Goal: Information Seeking & Learning: Learn about a topic

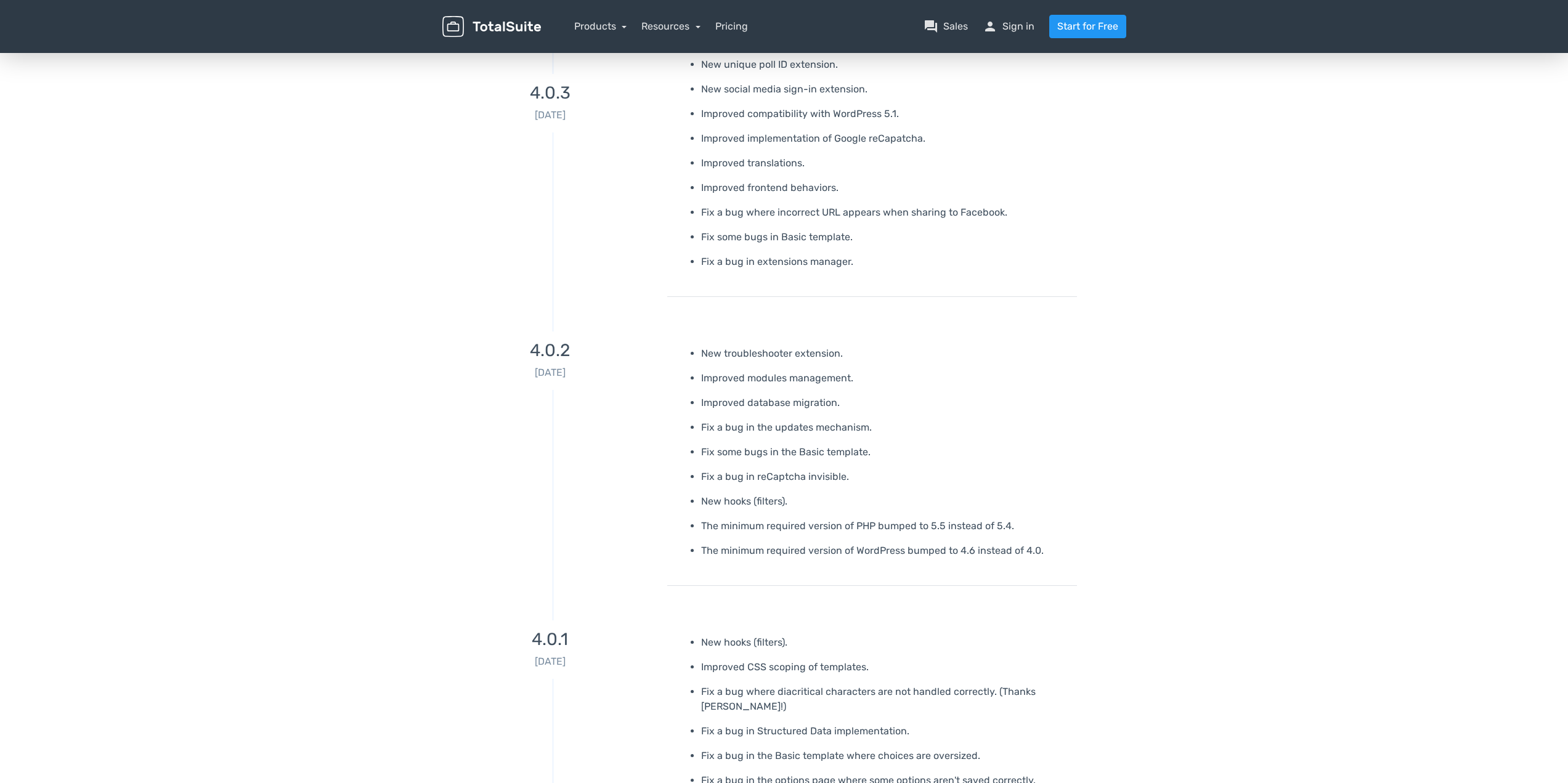
scroll to position [10051, 0]
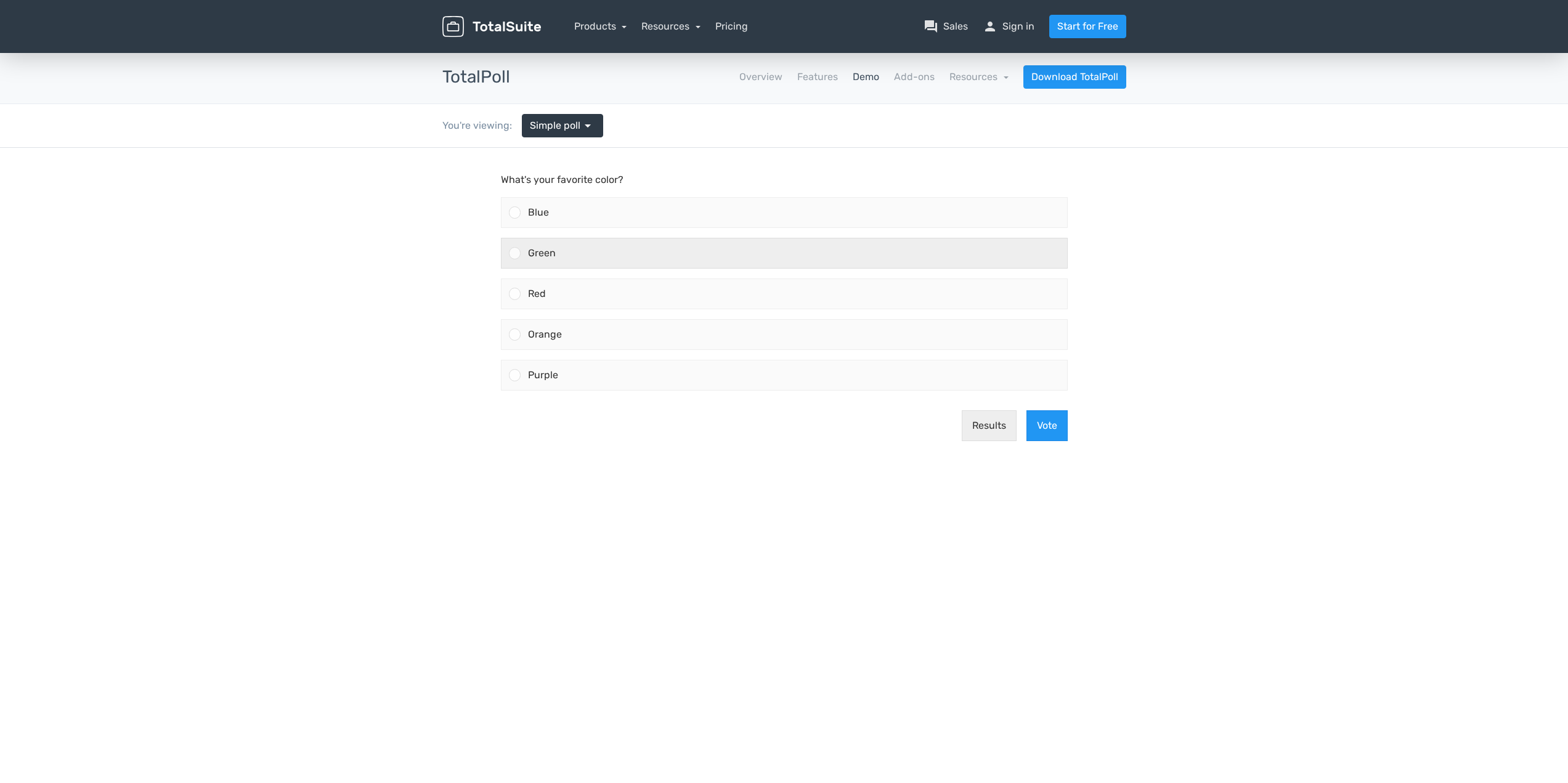
click at [603, 252] on div "Green" at bounding box center [794, 253] width 547 height 30
click at [515, 253] on input "Green" at bounding box center [515, 253] width 0 height 0
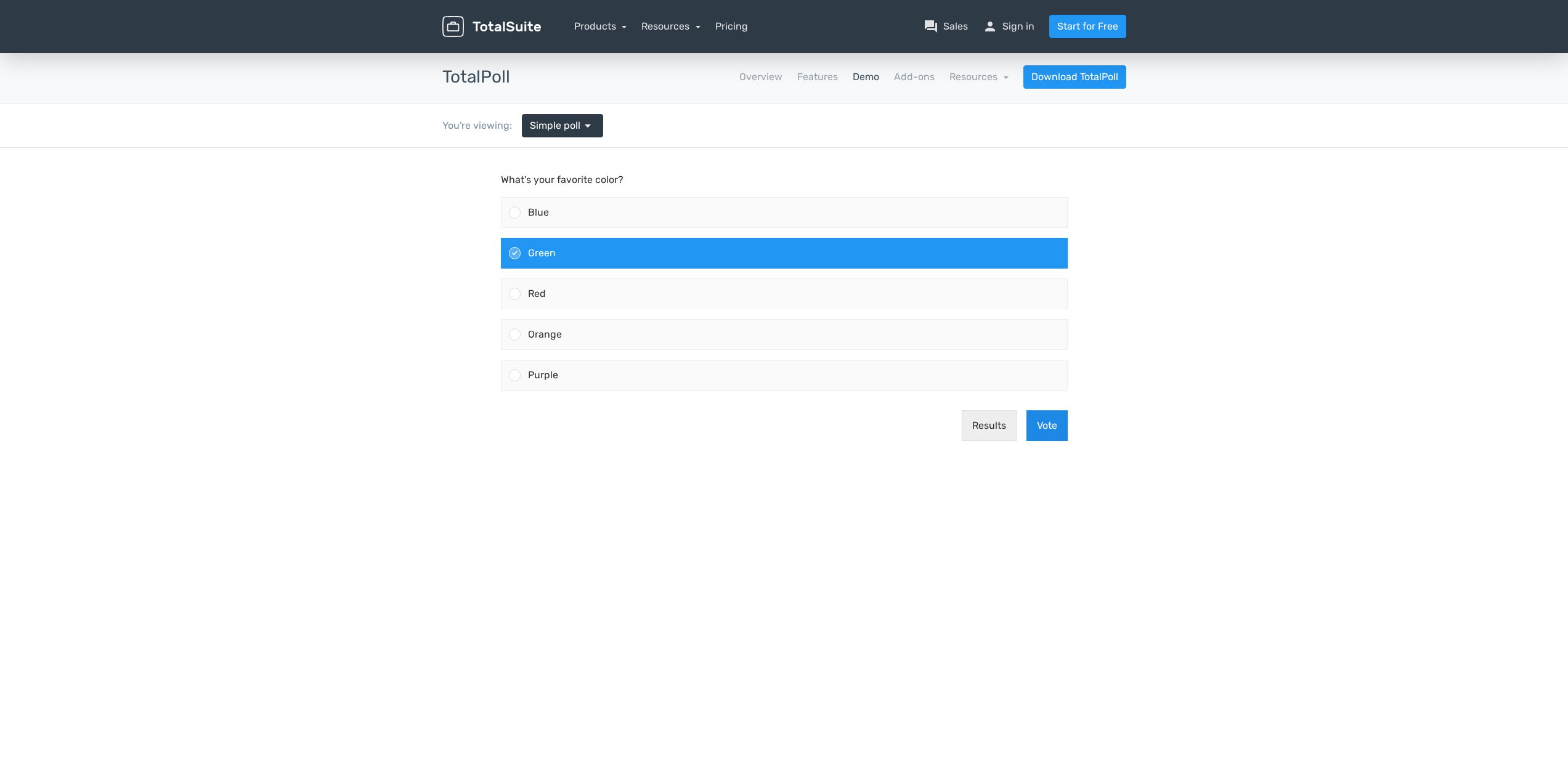
click at [1044, 431] on button "Vote" at bounding box center [1047, 426] width 41 height 31
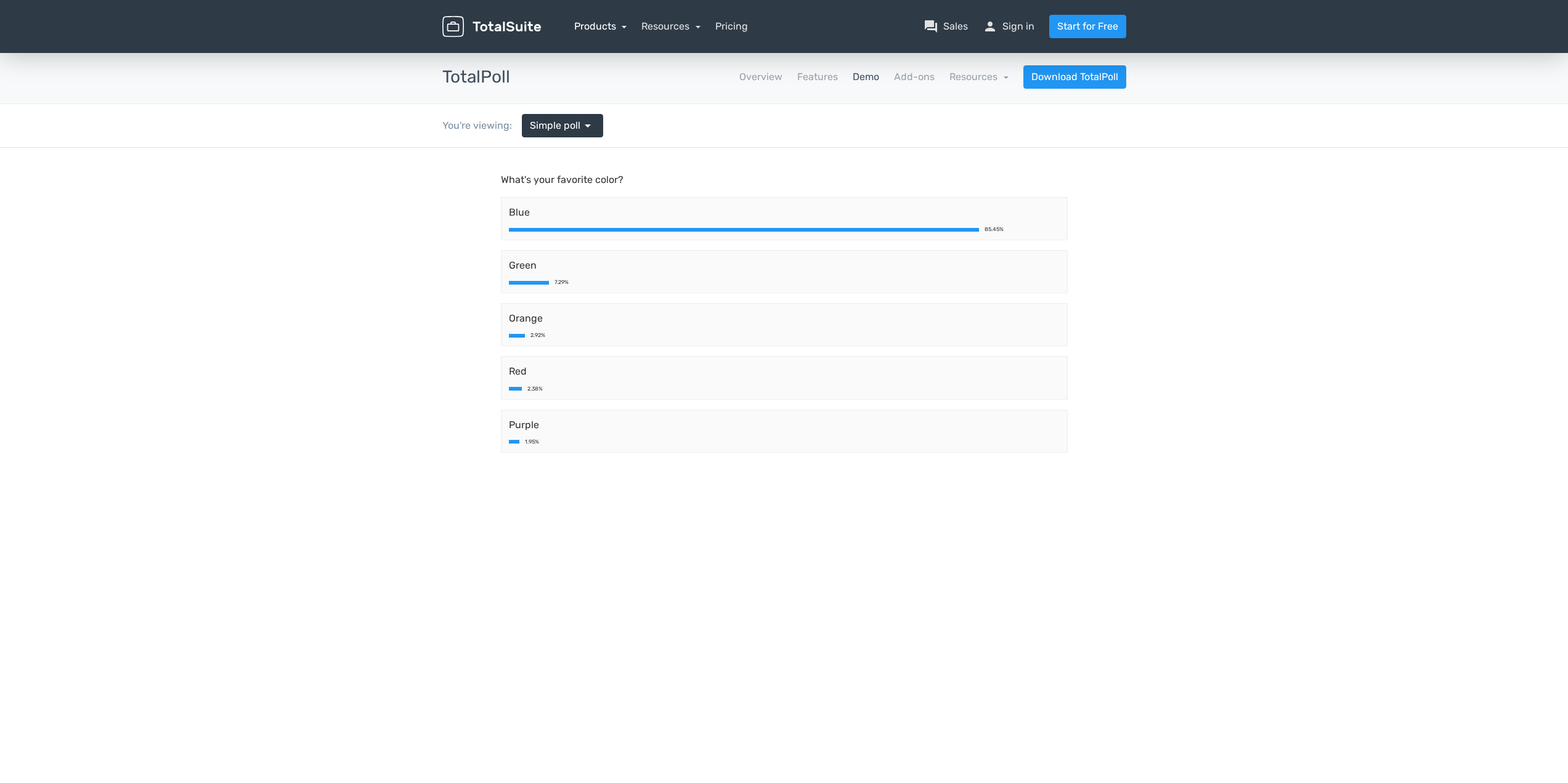
click at [610, 27] on link "Products" at bounding box center [601, 26] width 53 height 12
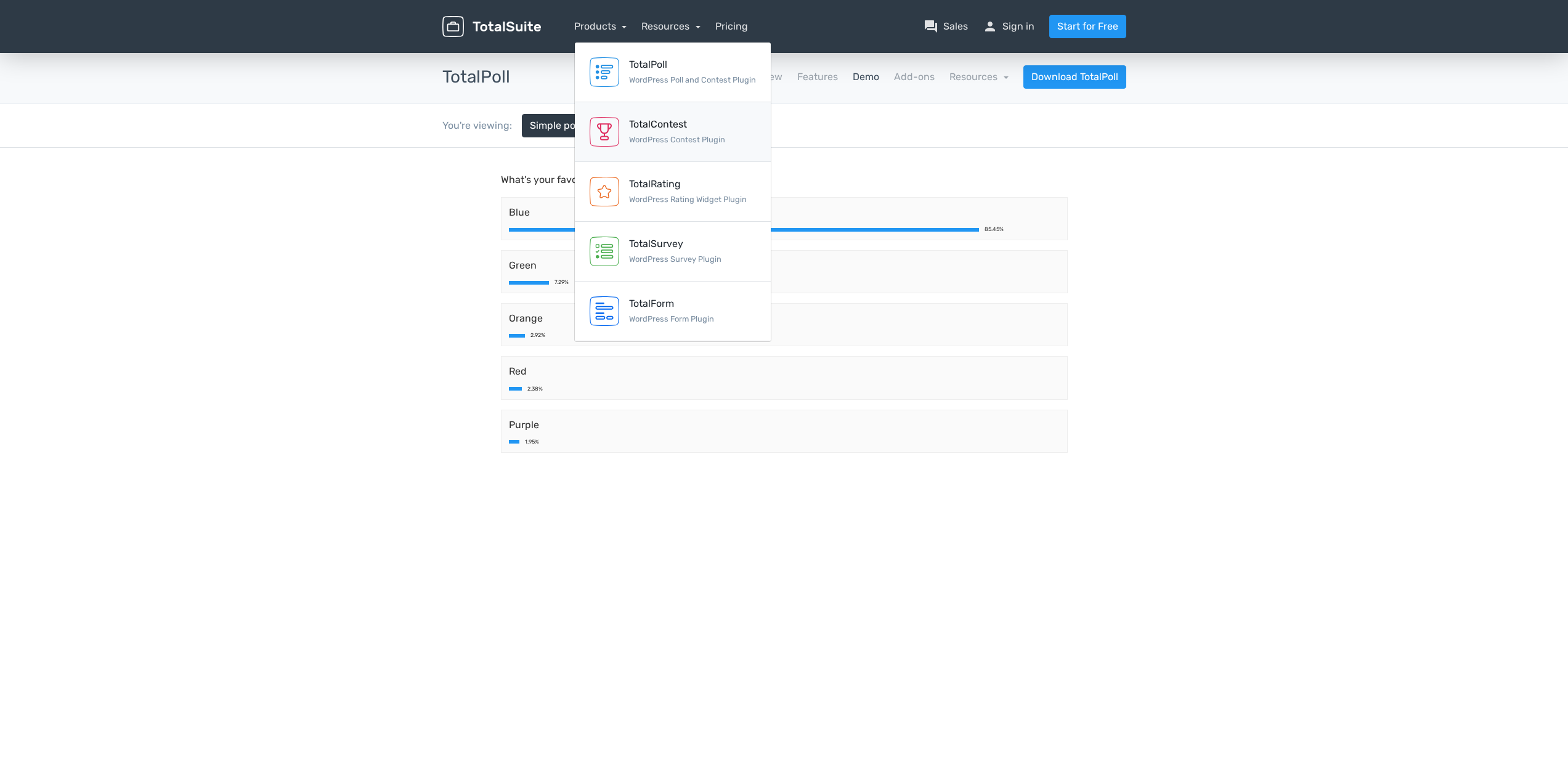
click at [719, 125] on div "TotalContest" at bounding box center [677, 124] width 96 height 15
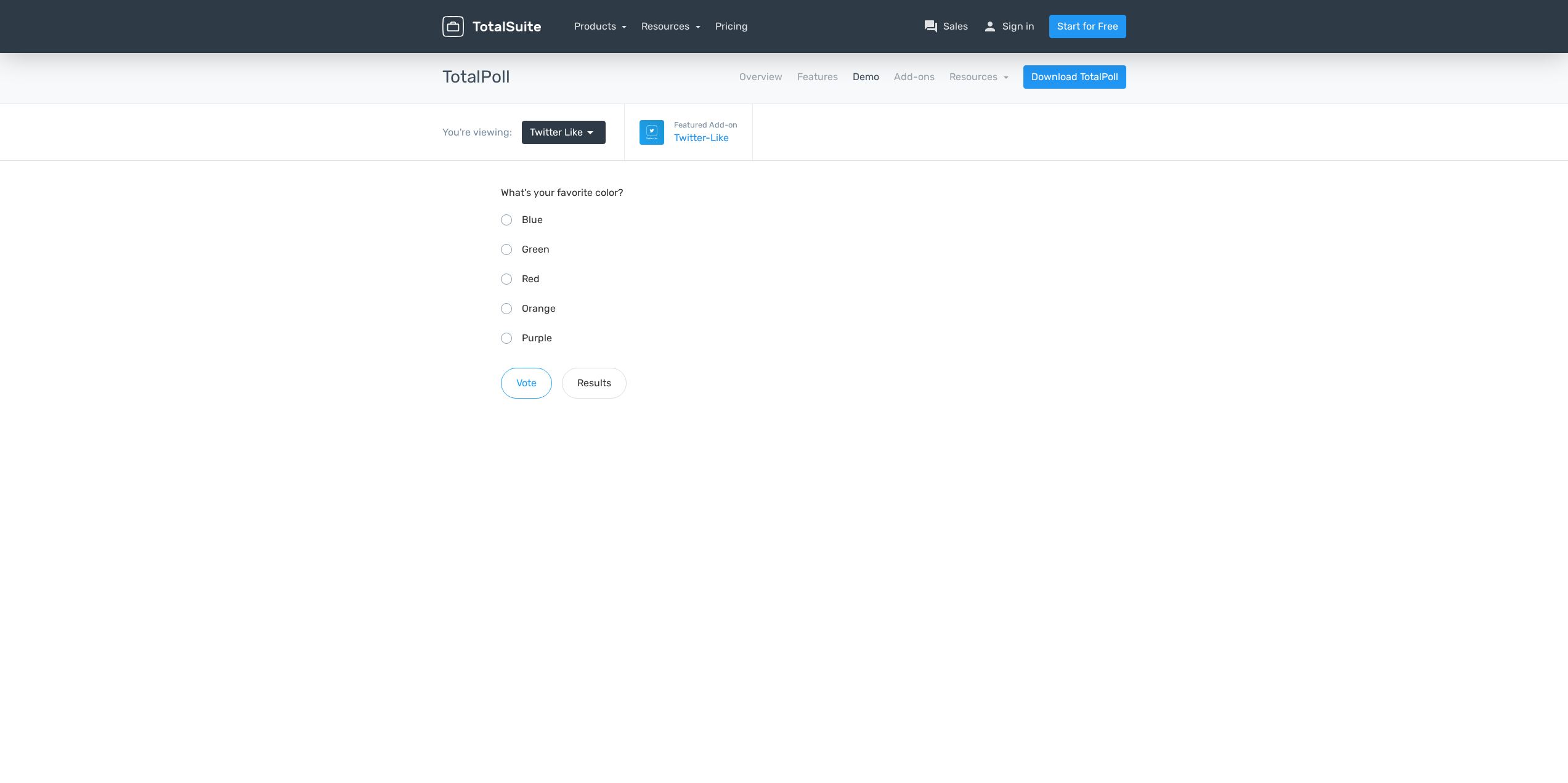
click at [549, 250] on span "Green" at bounding box center [536, 249] width 28 height 12
click at [509, 250] on input "Green" at bounding box center [505, 248] width 8 height 8
radio input "true"
click at [535, 387] on button "Vote" at bounding box center [526, 383] width 51 height 31
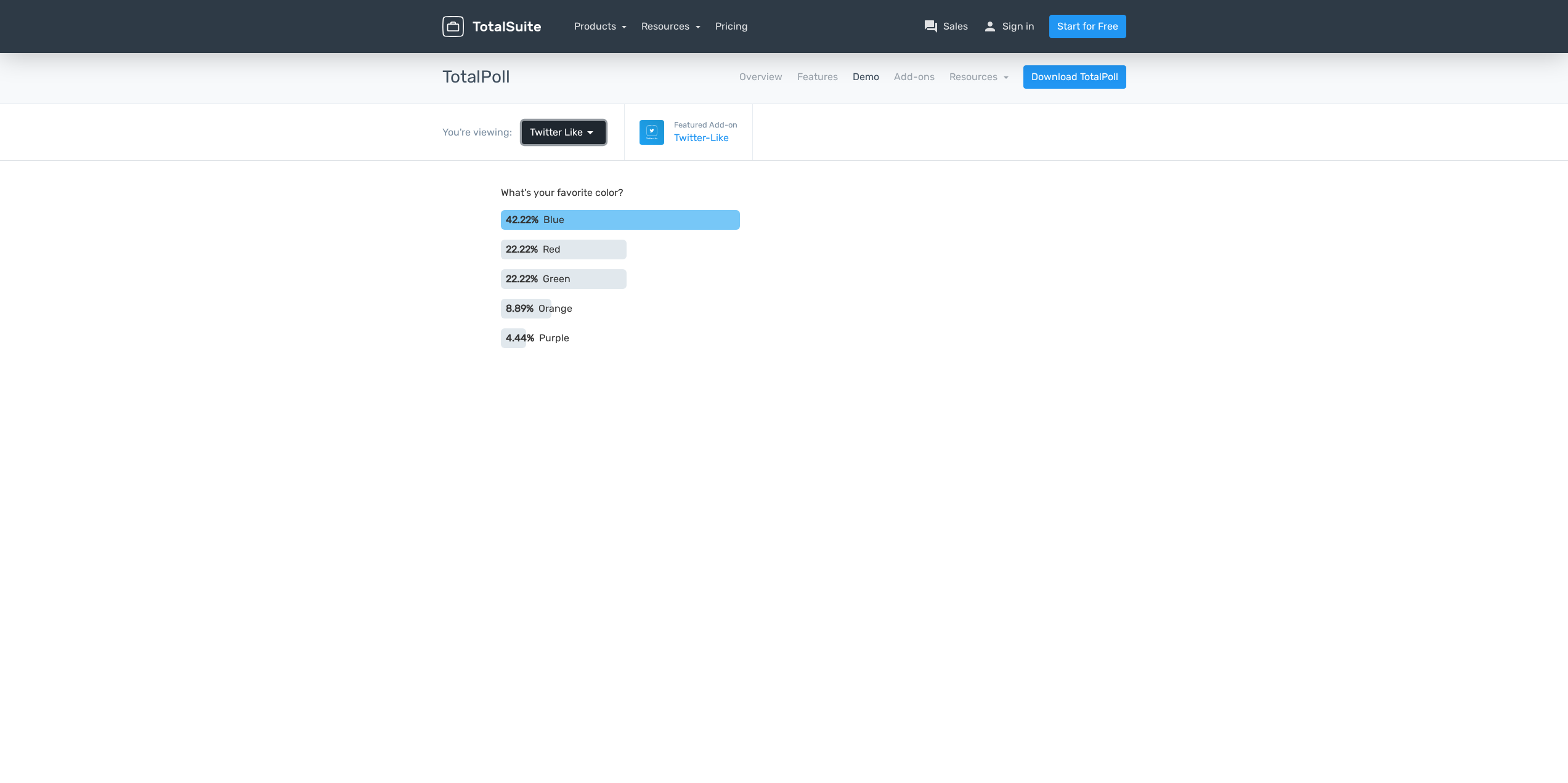
click at [590, 131] on span "arrow_drop_down" at bounding box center [590, 132] width 15 height 15
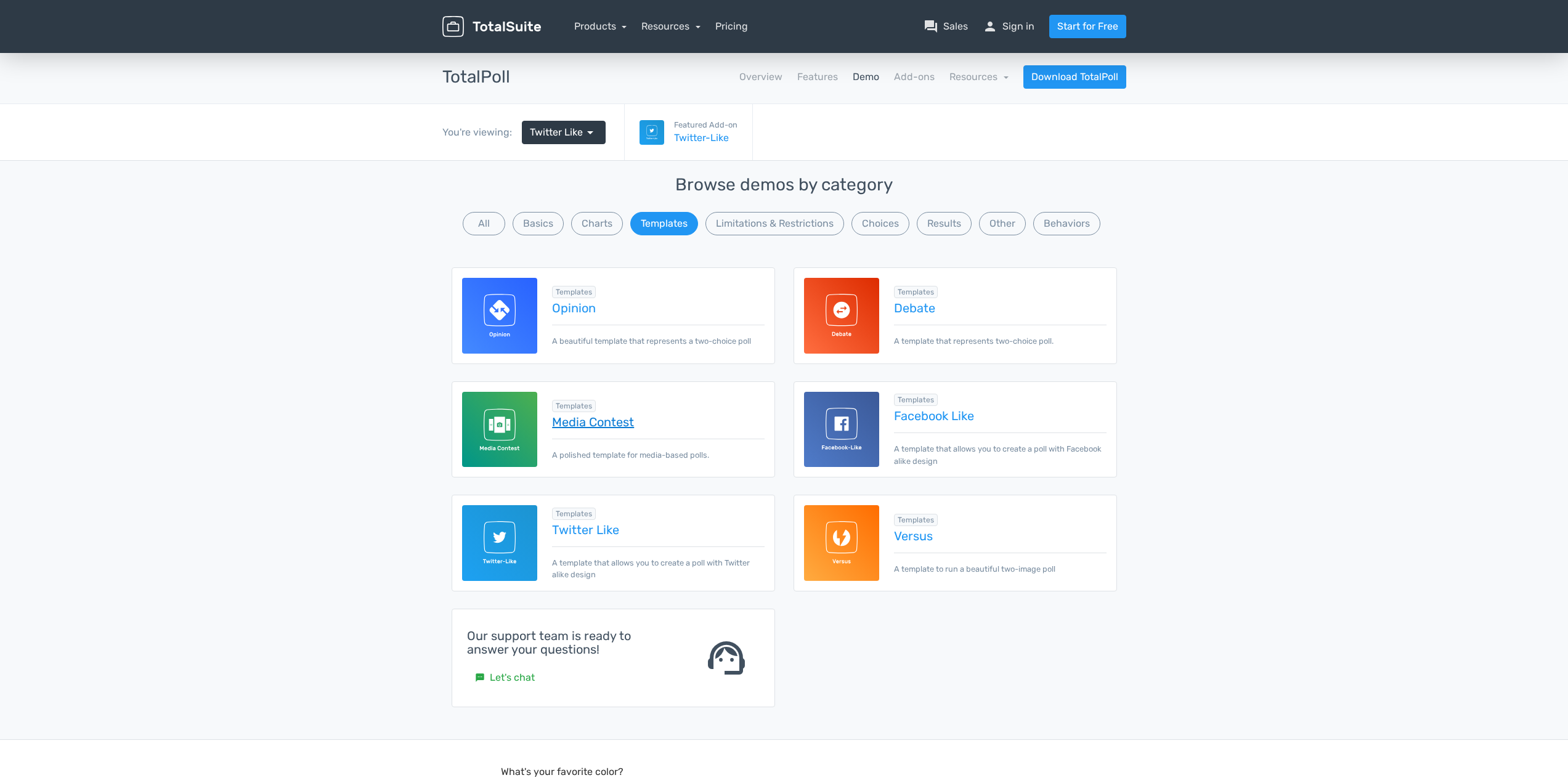
click at [615, 419] on link "Media Contest" at bounding box center [658, 422] width 212 height 14
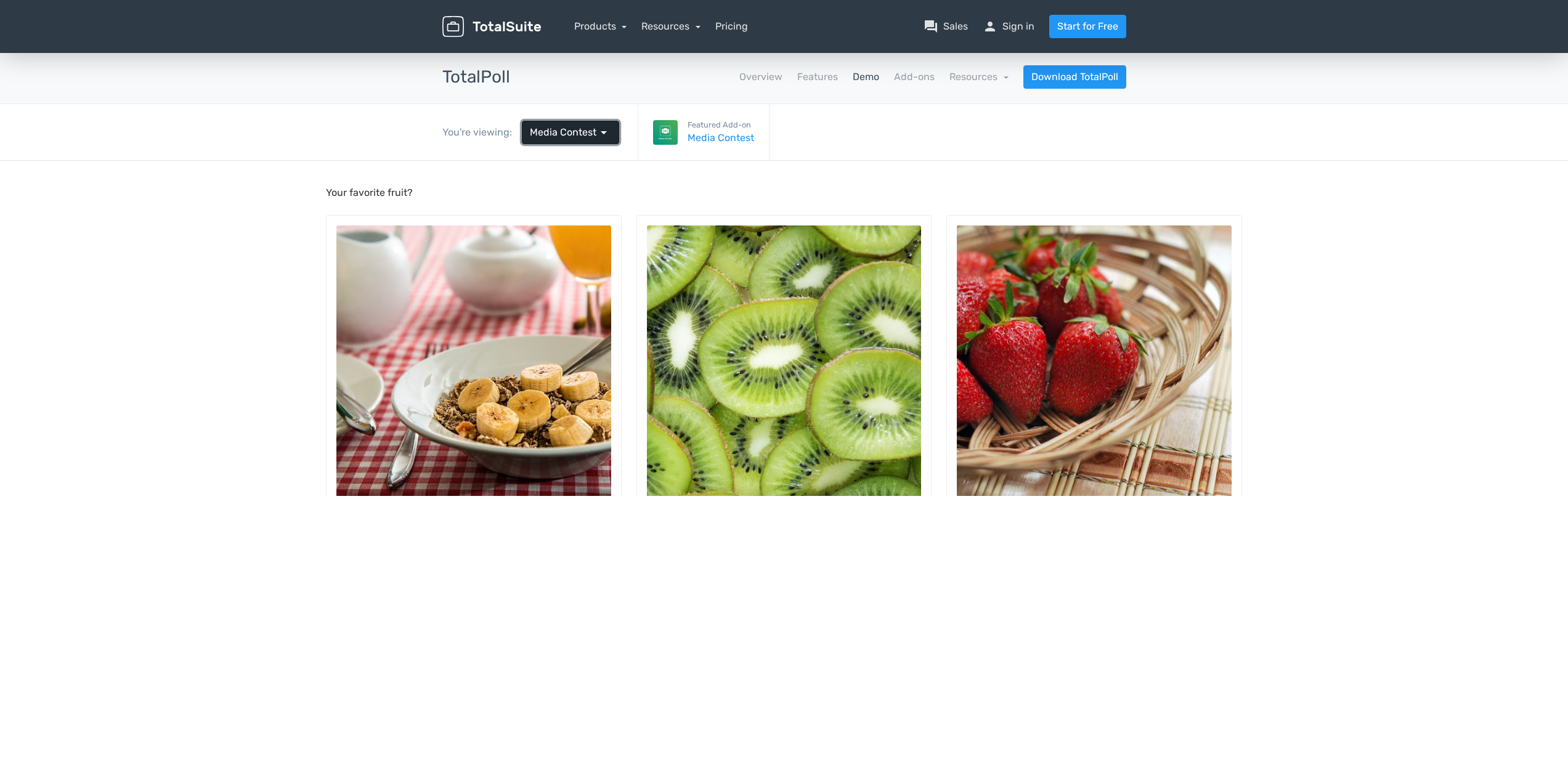
click at [601, 132] on span "arrow_drop_down" at bounding box center [604, 132] width 15 height 15
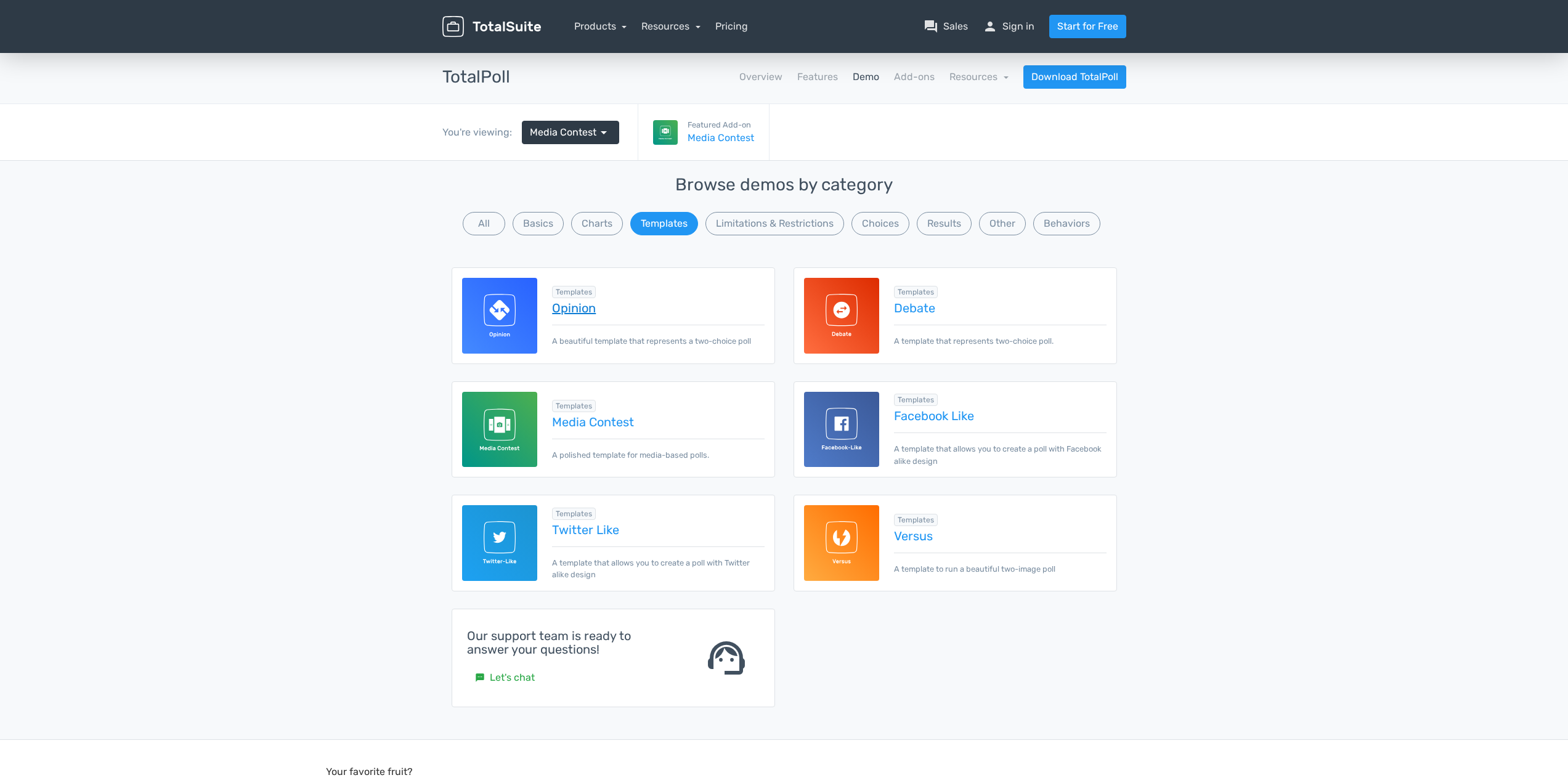
click at [602, 307] on link "Opinion" at bounding box center [658, 308] width 212 height 14
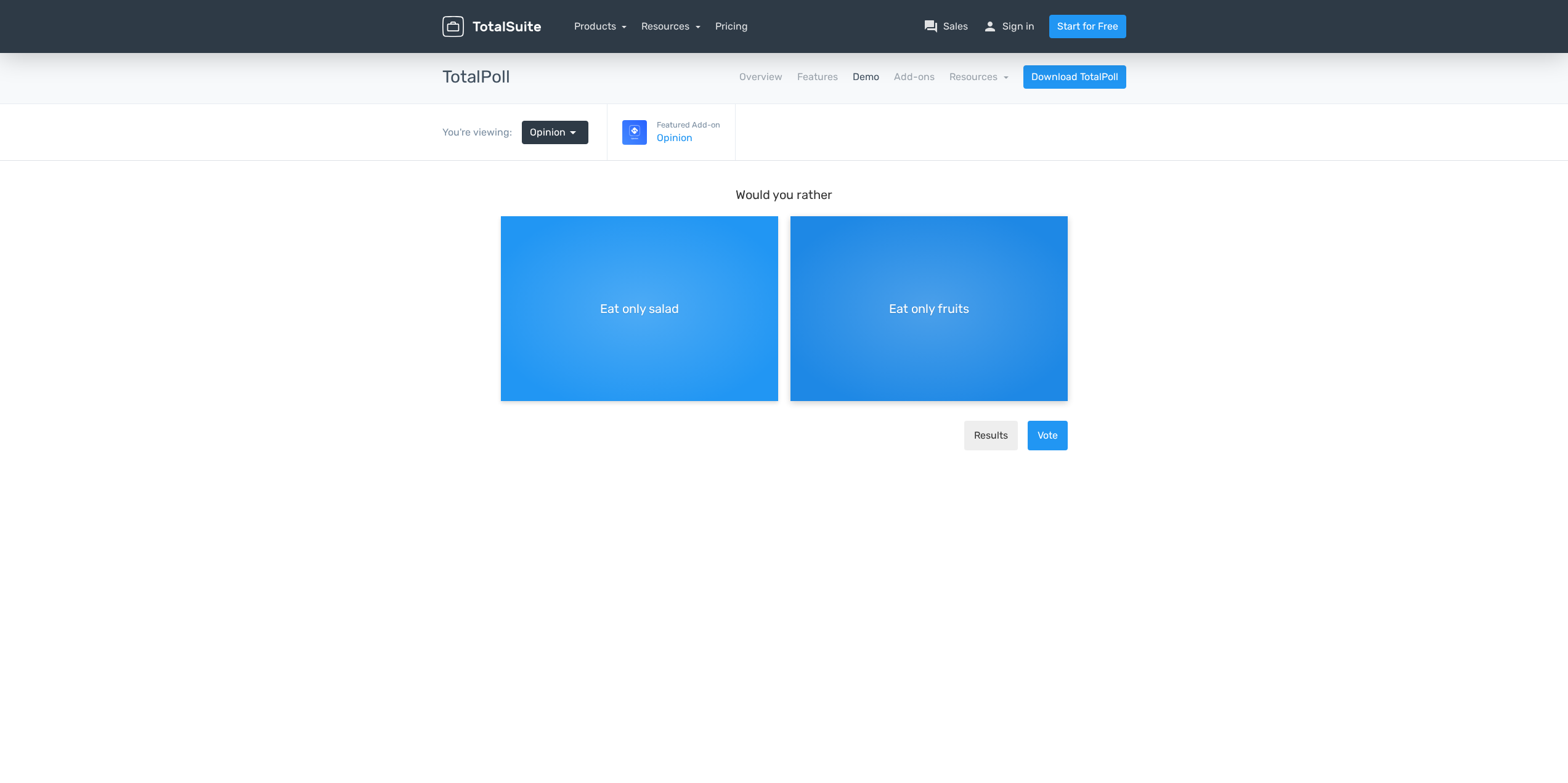
click at [889, 317] on span "Eat only fruits" at bounding box center [929, 309] width 80 height 18
click at [798, 230] on input "Eat only fruits" at bounding box center [794, 226] width 8 height 8
radio input "true"
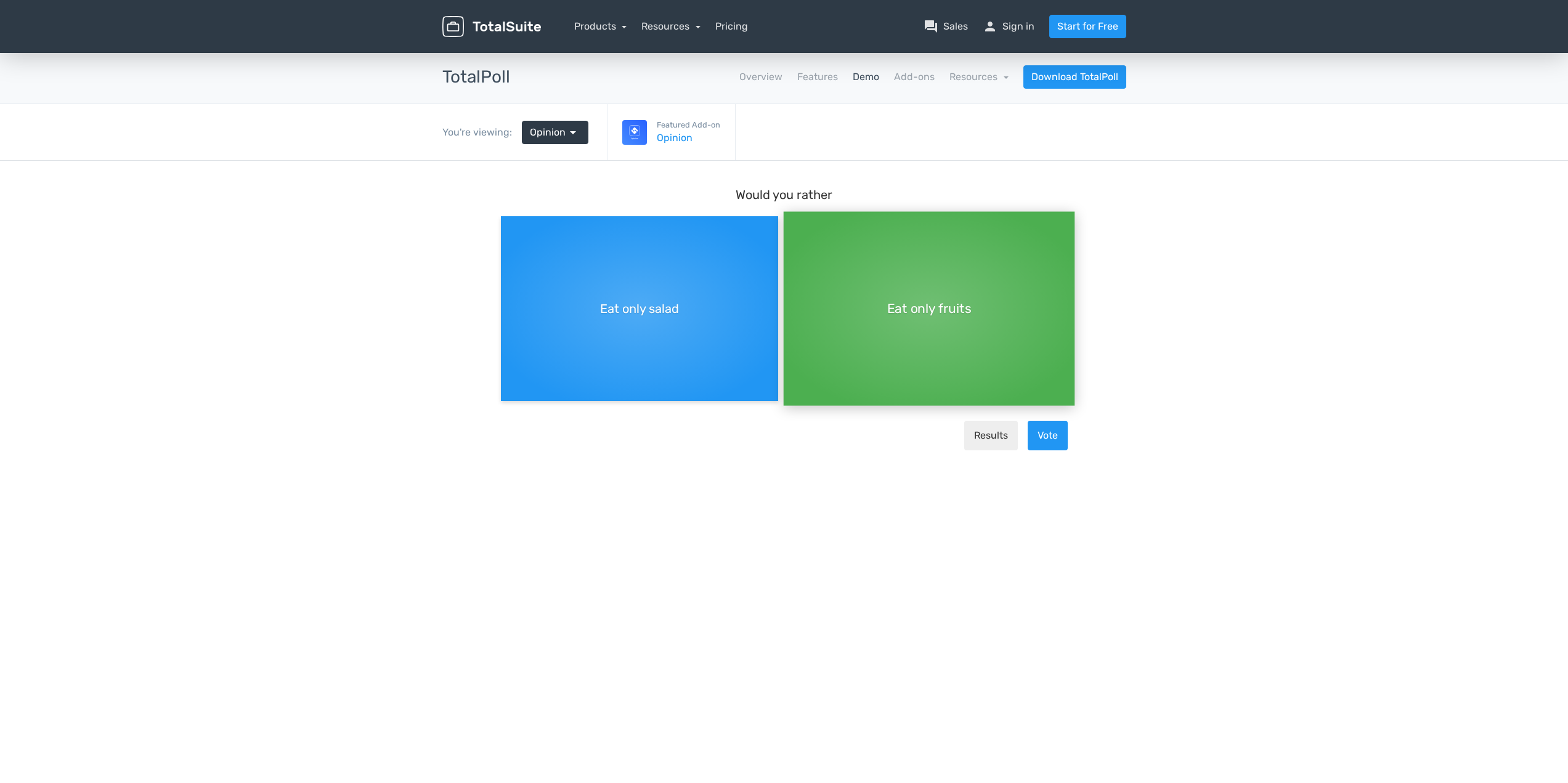
click at [1075, 445] on main "Would you rather Eat only salad Eat only fruits Results Vote" at bounding box center [785, 323] width 592 height 324
click at [1061, 443] on button "Vote" at bounding box center [1047, 436] width 40 height 30
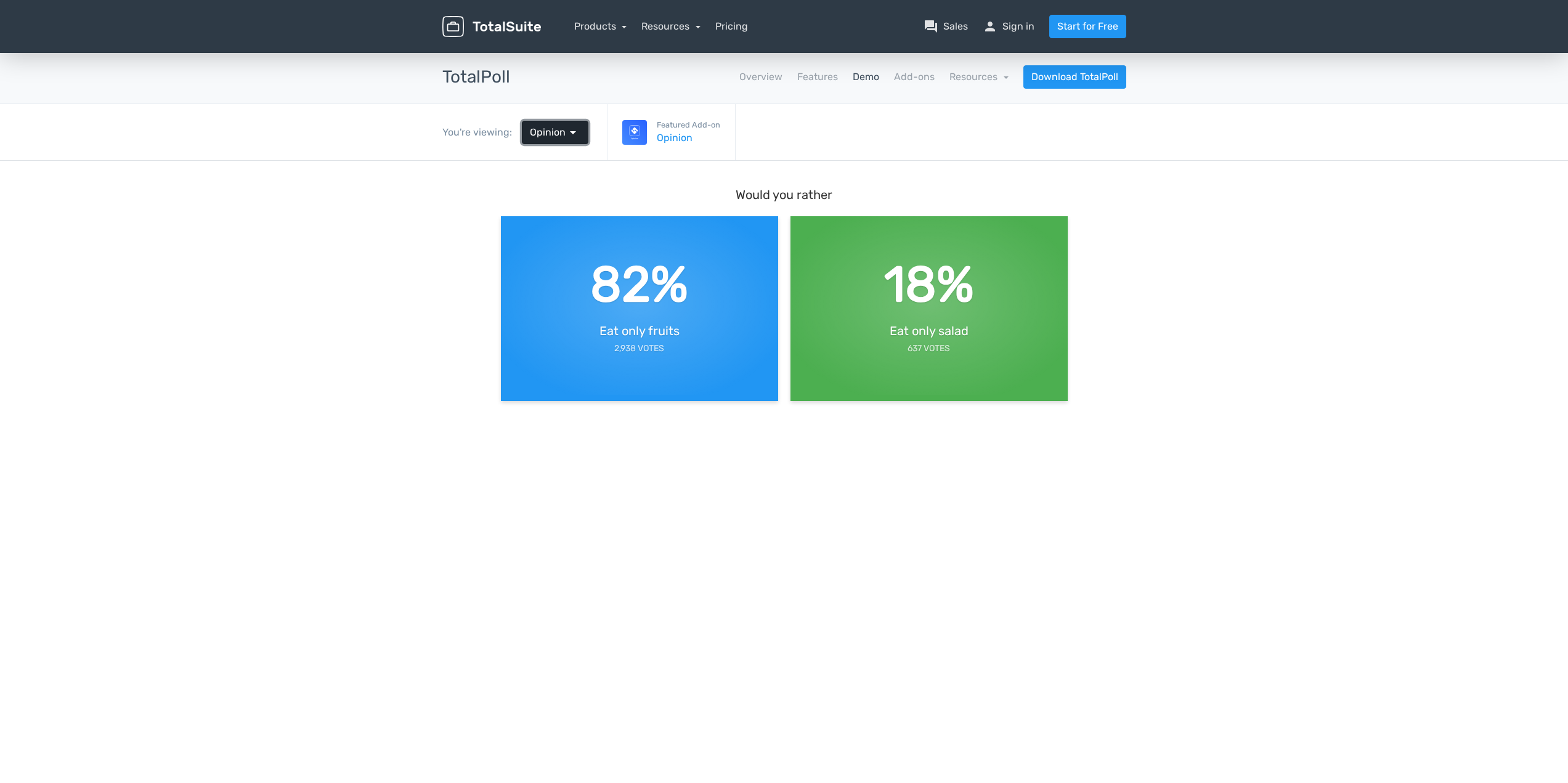
click at [572, 136] on span "arrow_drop_down" at bounding box center [573, 132] width 15 height 15
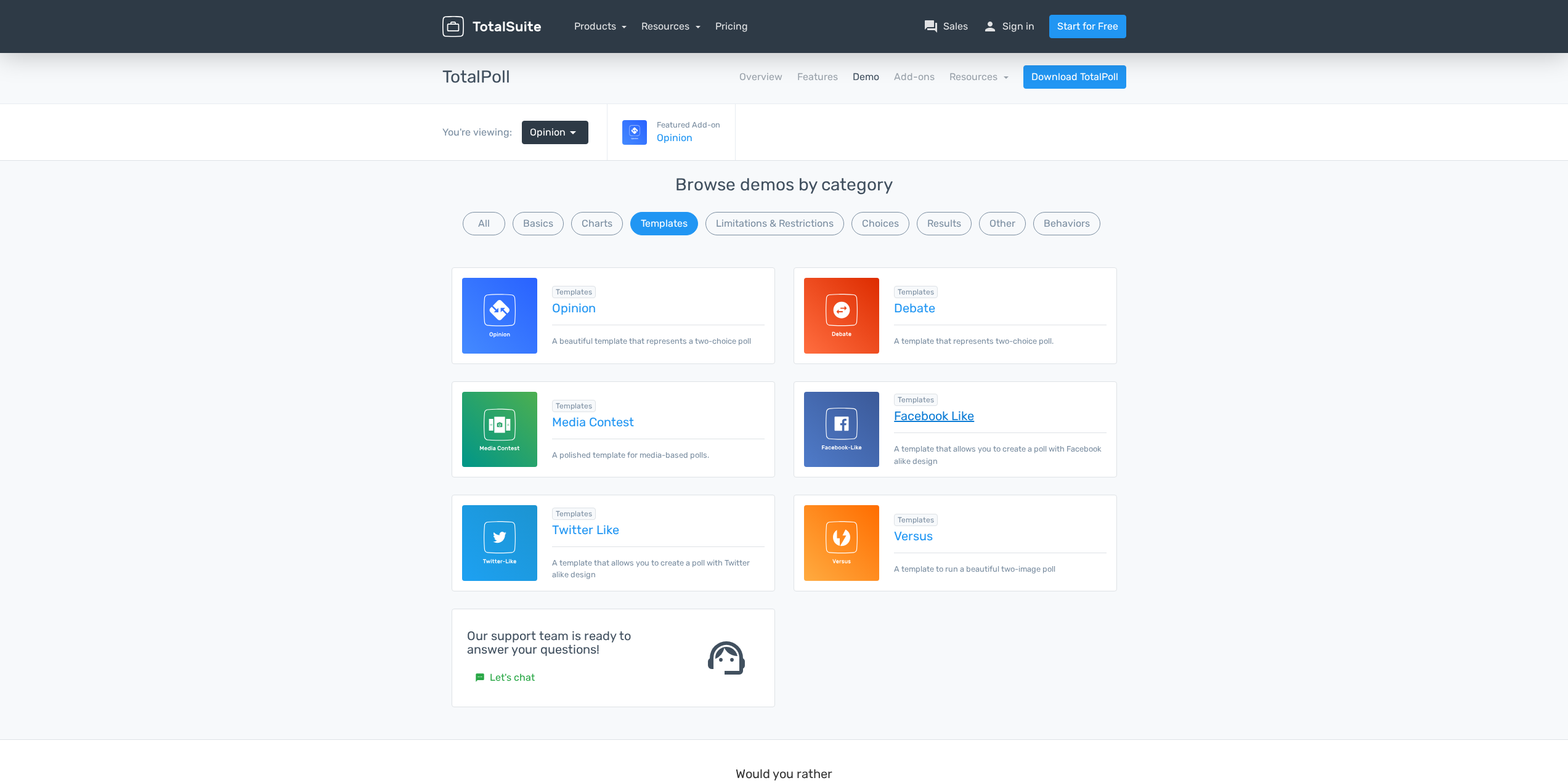
click at [965, 419] on link "Facebook Like" at bounding box center [1000, 416] width 212 height 14
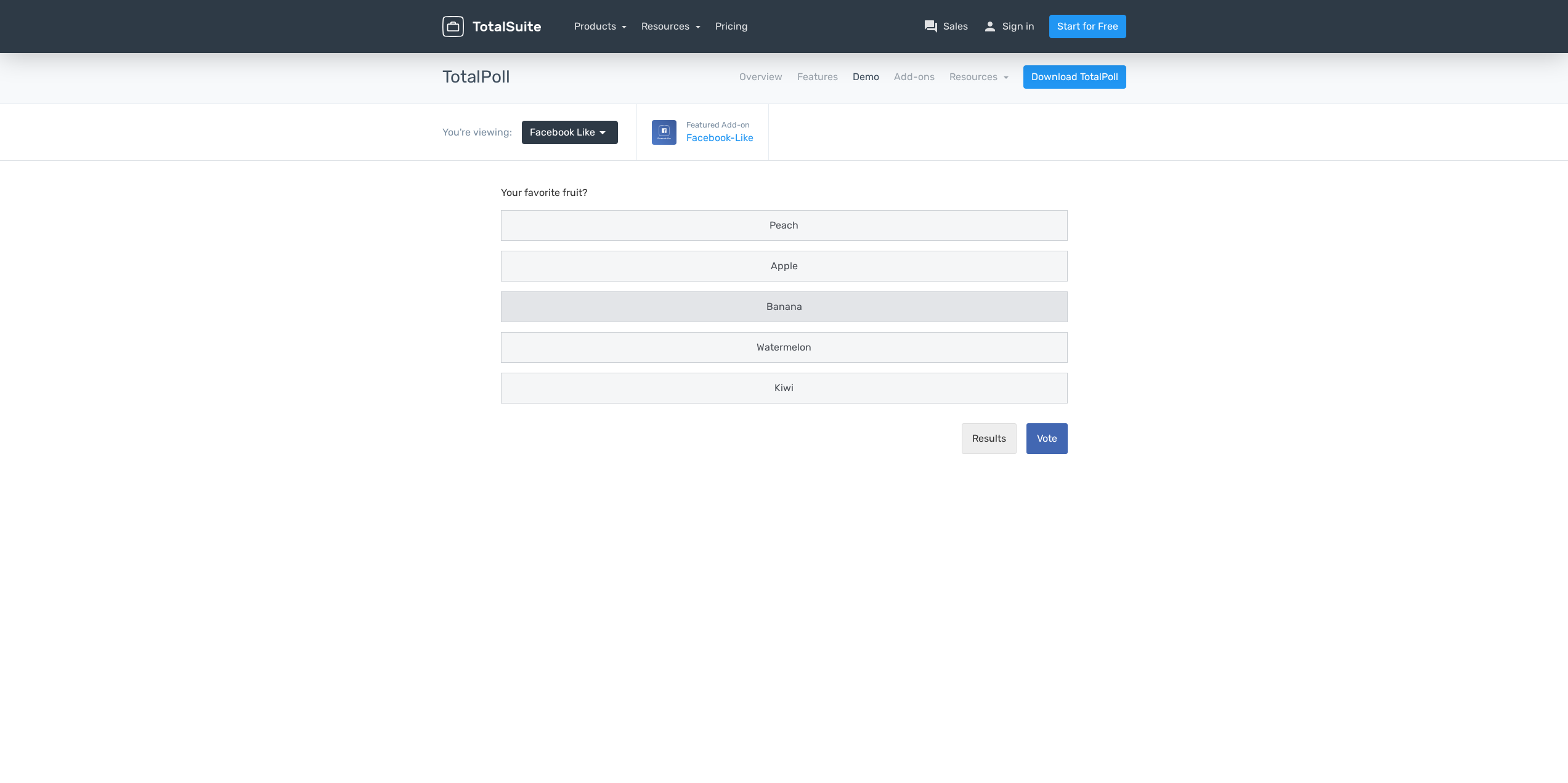
click at [775, 317] on div "Banana" at bounding box center [785, 307] width 566 height 30
click at [517, 311] on input "Banana" at bounding box center [513, 307] width 8 height 8
radio input "true"
click at [808, 310] on div "Banana" at bounding box center [785, 307] width 551 height 15
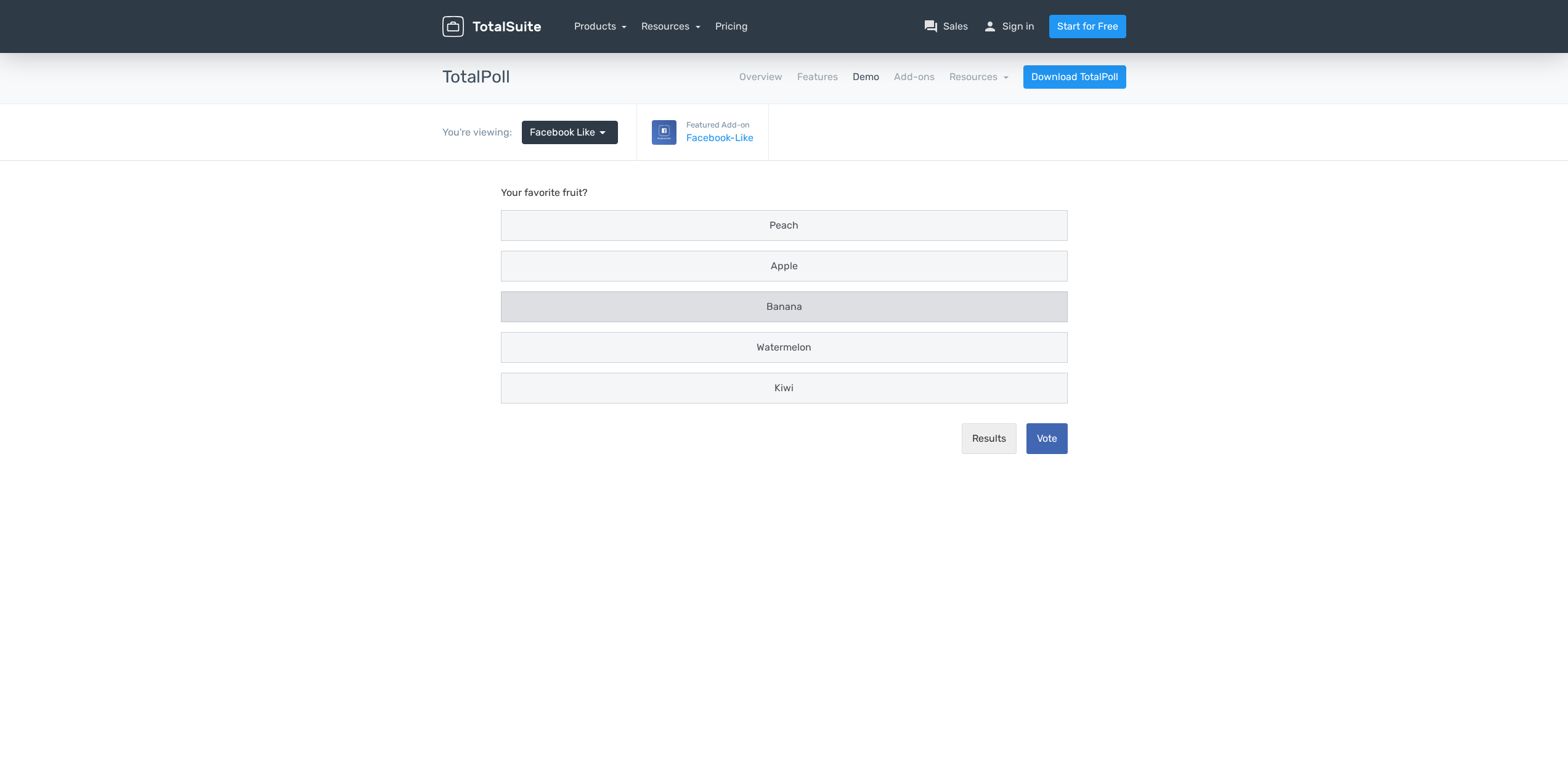
click at [517, 303] on input "Banana" at bounding box center [513, 299] width 8 height 8
click at [1039, 440] on button "Vote" at bounding box center [1047, 439] width 41 height 31
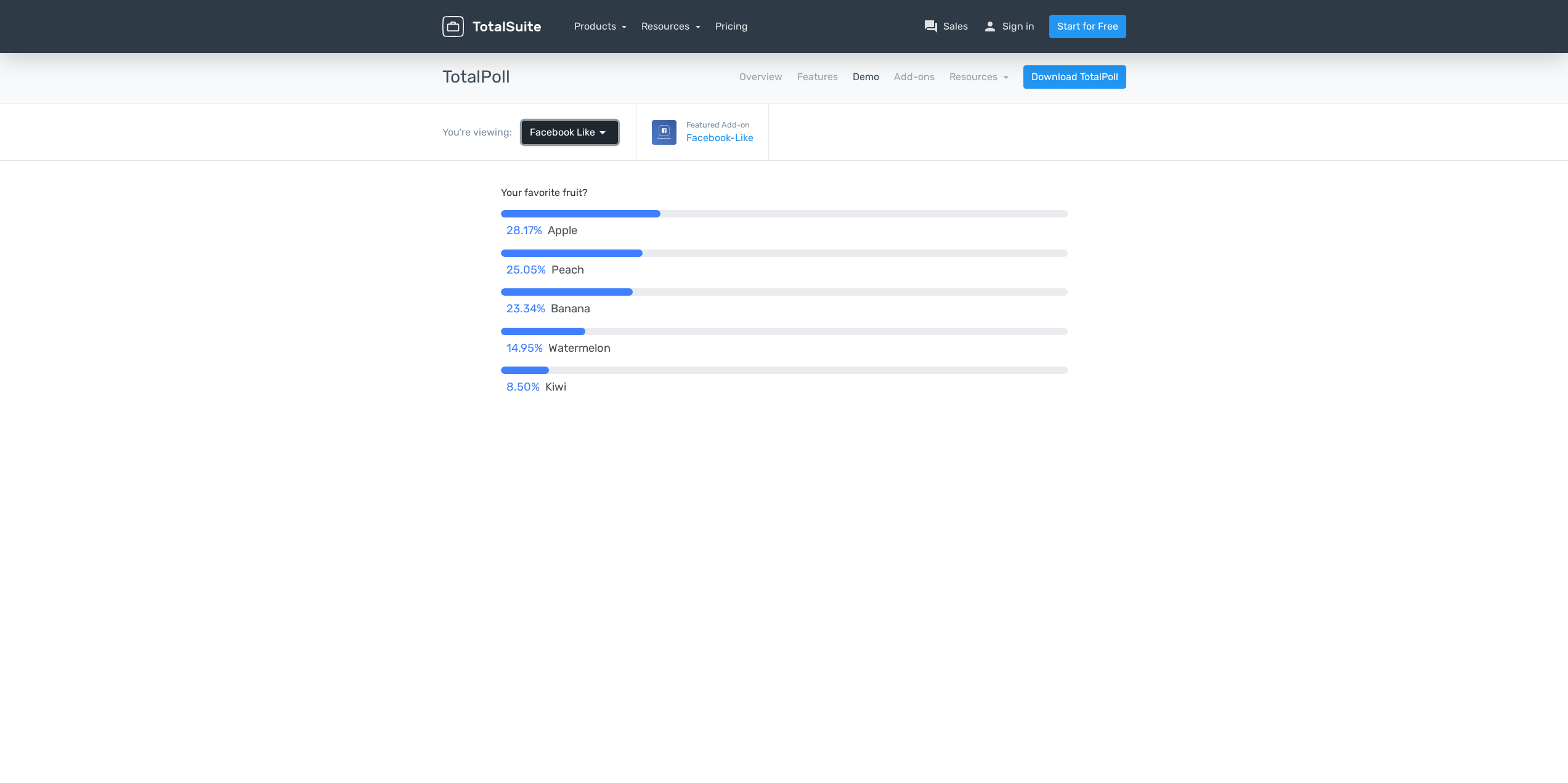
drag, startPoint x: 589, startPoint y: 128, endPoint x: 608, endPoint y: 1, distance: 128.4
click at [589, 128] on span "Facebook Like" at bounding box center [563, 132] width 65 height 15
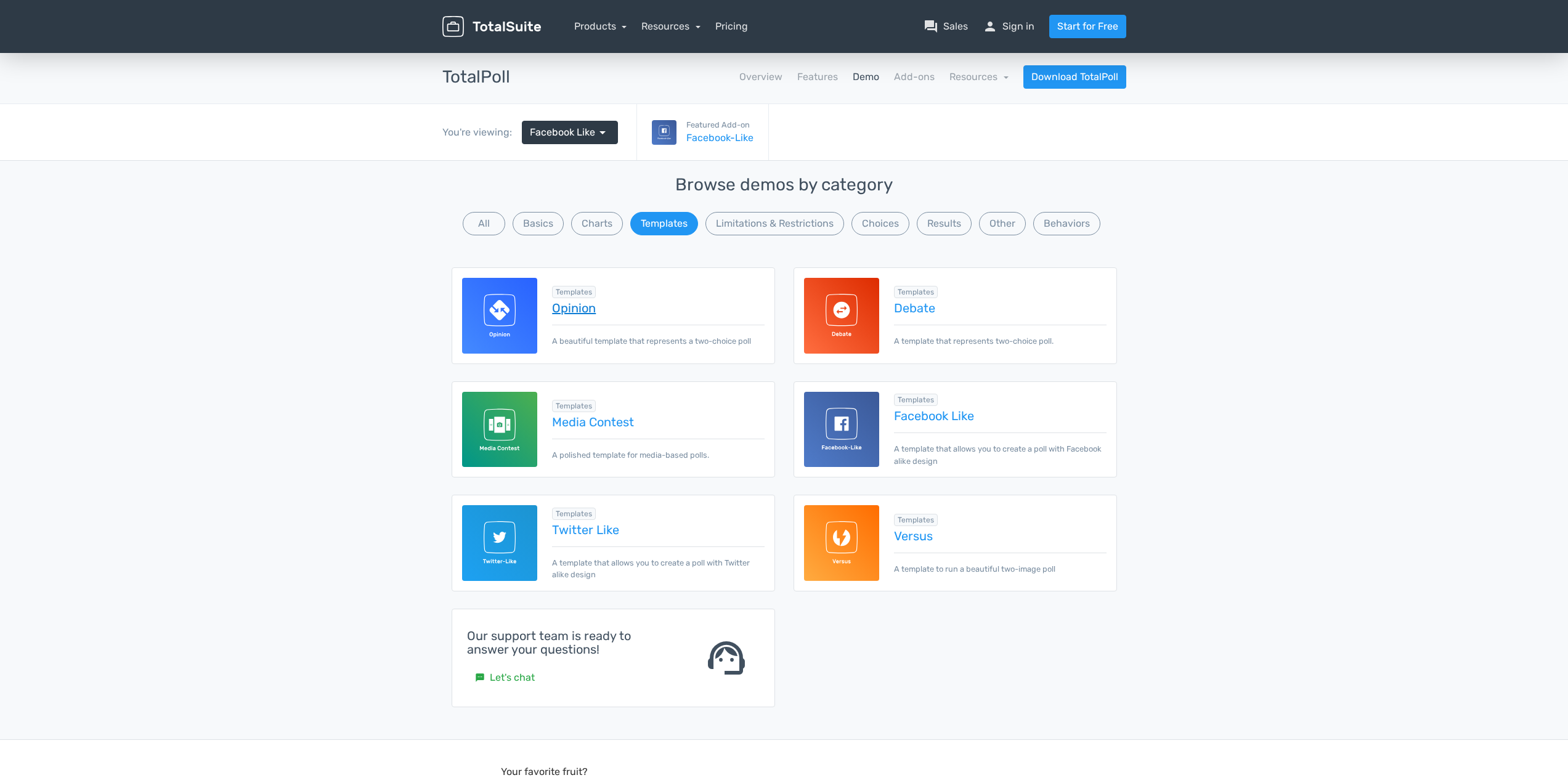
click at [579, 308] on link "Opinion" at bounding box center [658, 308] width 212 height 14
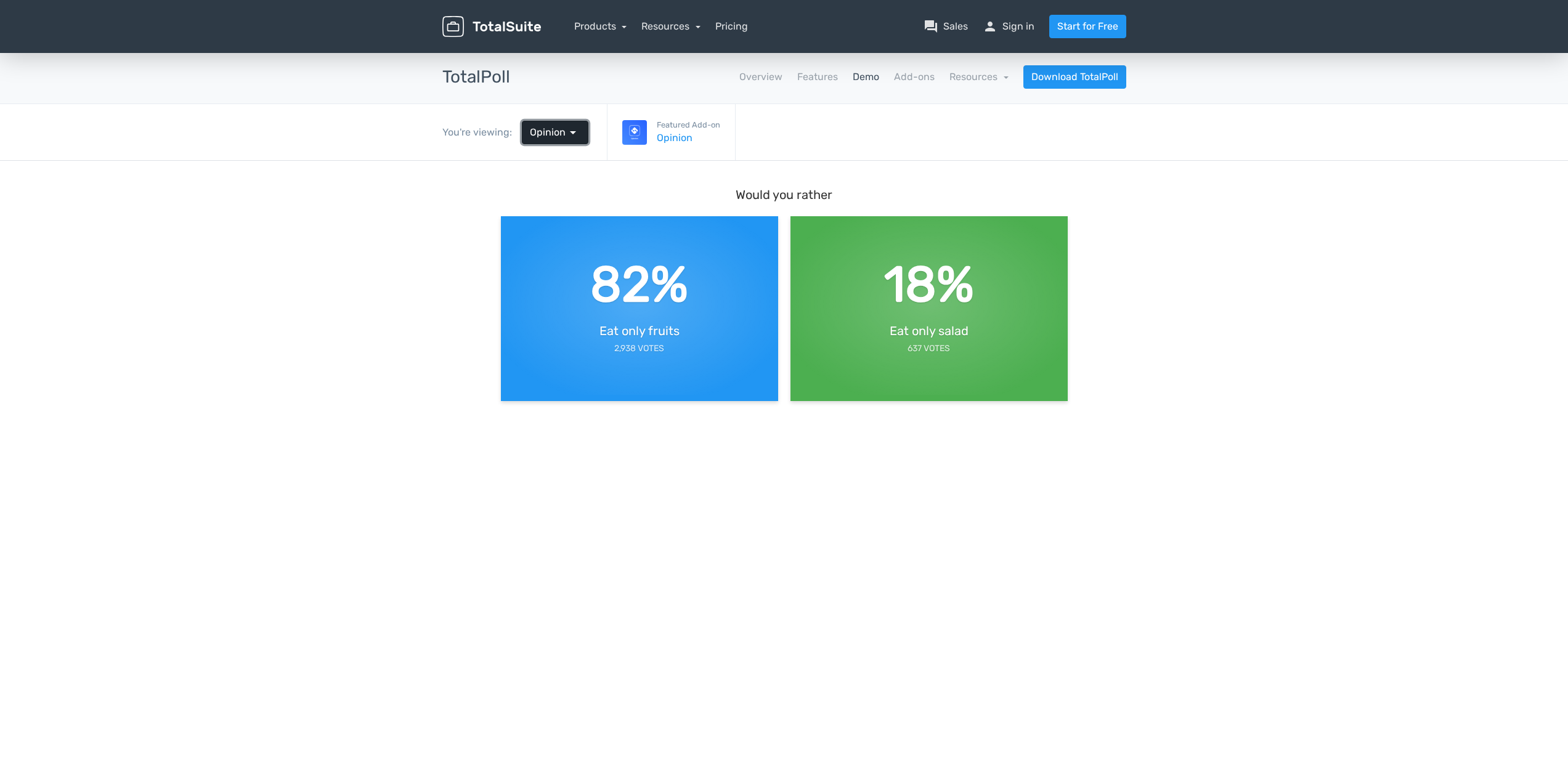
click at [574, 129] on span "arrow_drop_down" at bounding box center [573, 132] width 15 height 15
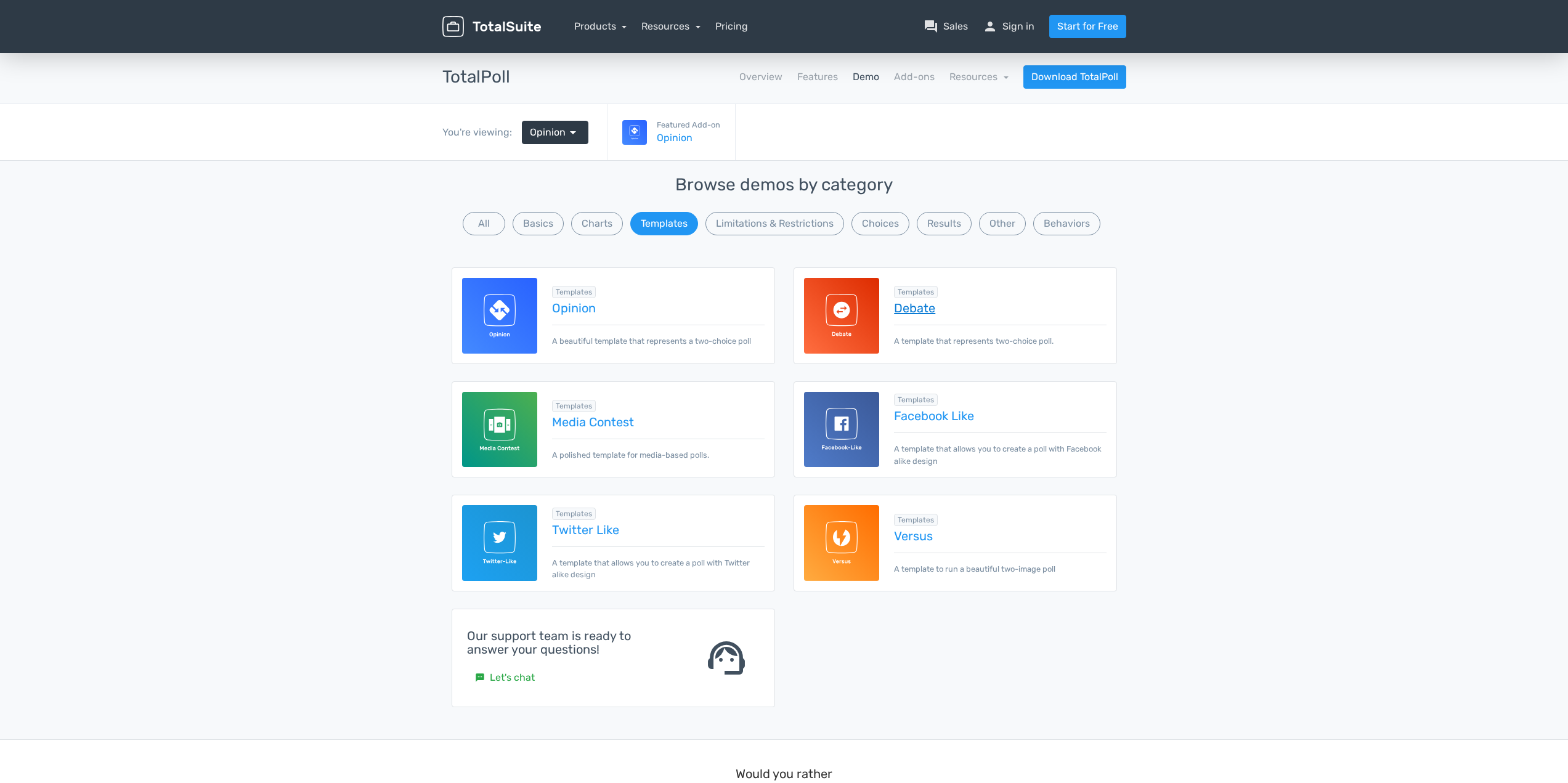
click at [920, 303] on link "Debate" at bounding box center [1000, 308] width 212 height 14
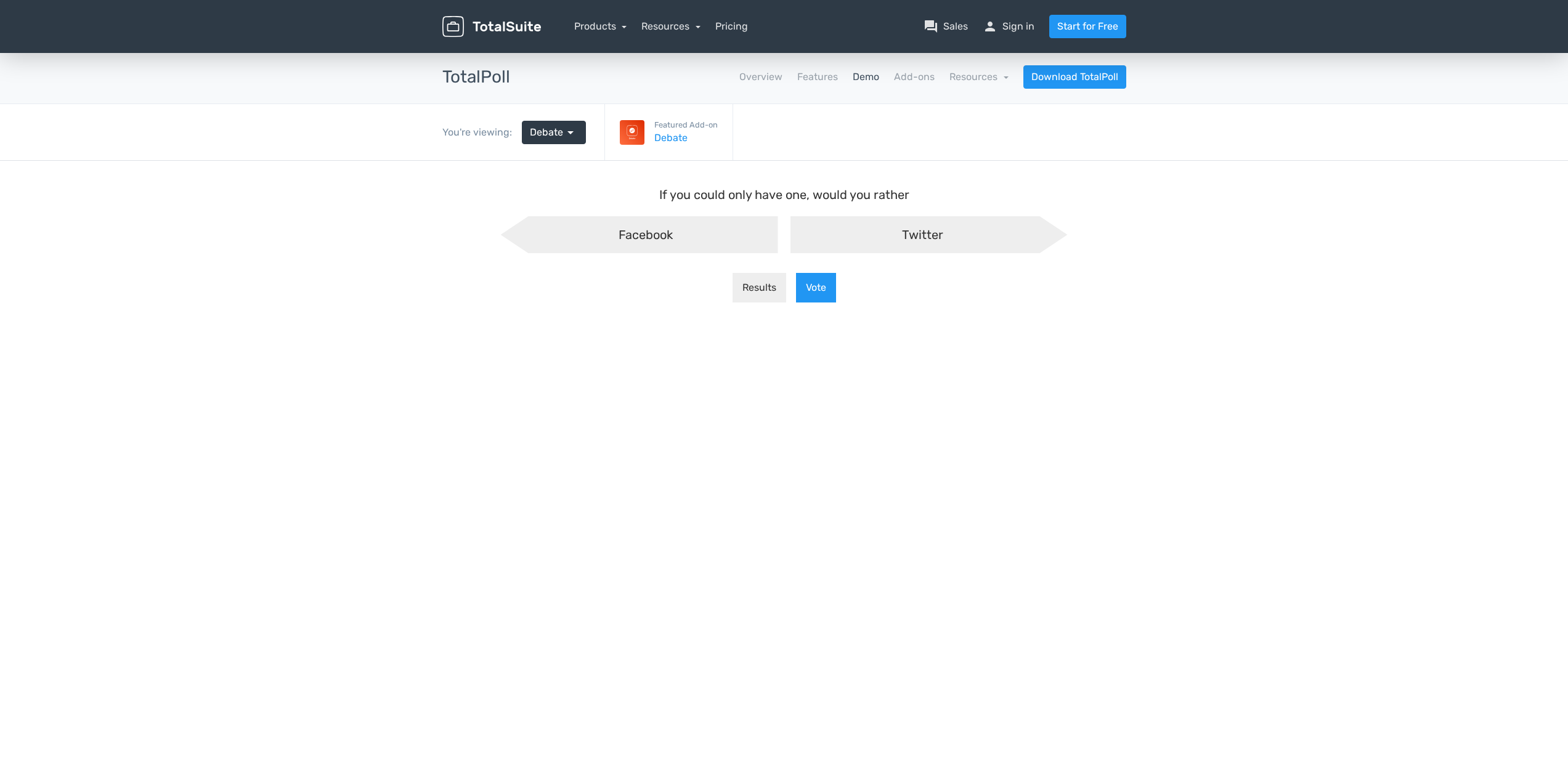
click at [720, 238] on div "Facebook" at bounding box center [640, 235] width 277 height 37
click at [521, 230] on input "Facebook" at bounding box center [517, 226] width 8 height 8
radio input "true"
click at [816, 290] on button "Vote" at bounding box center [815, 288] width 40 height 30
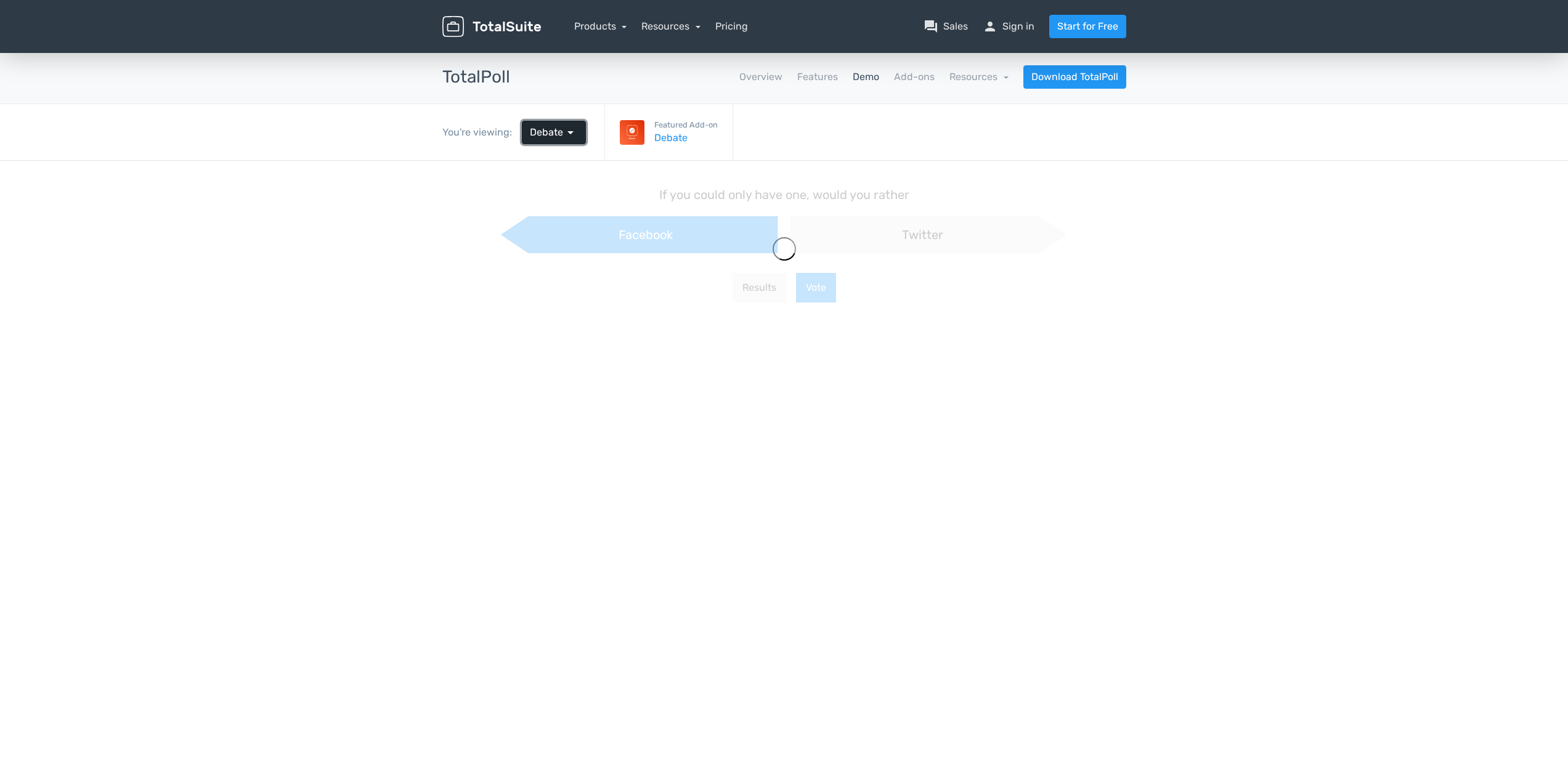
click at [566, 128] on span "arrow_drop_down" at bounding box center [571, 132] width 15 height 15
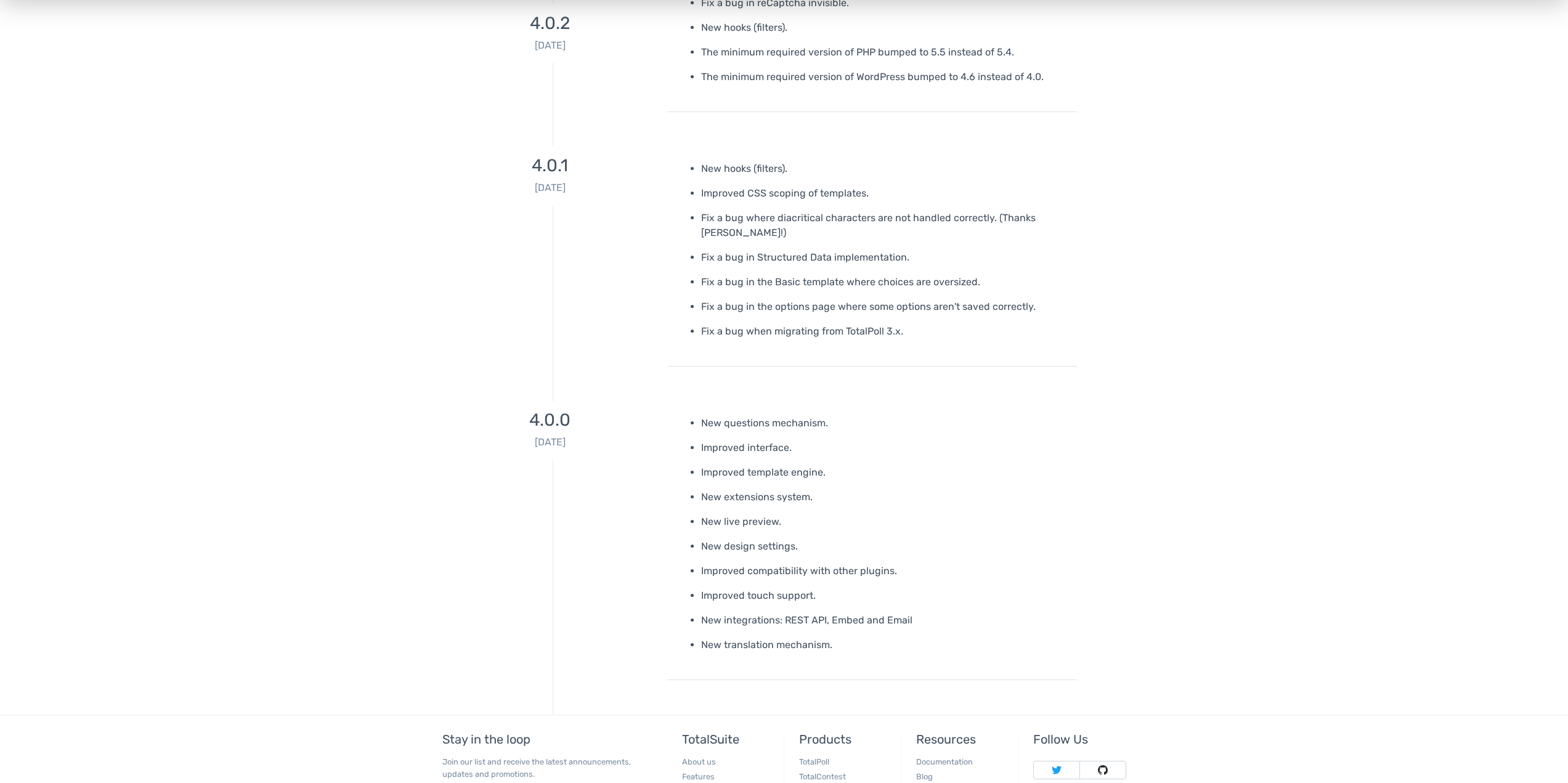
scroll to position [10051, 0]
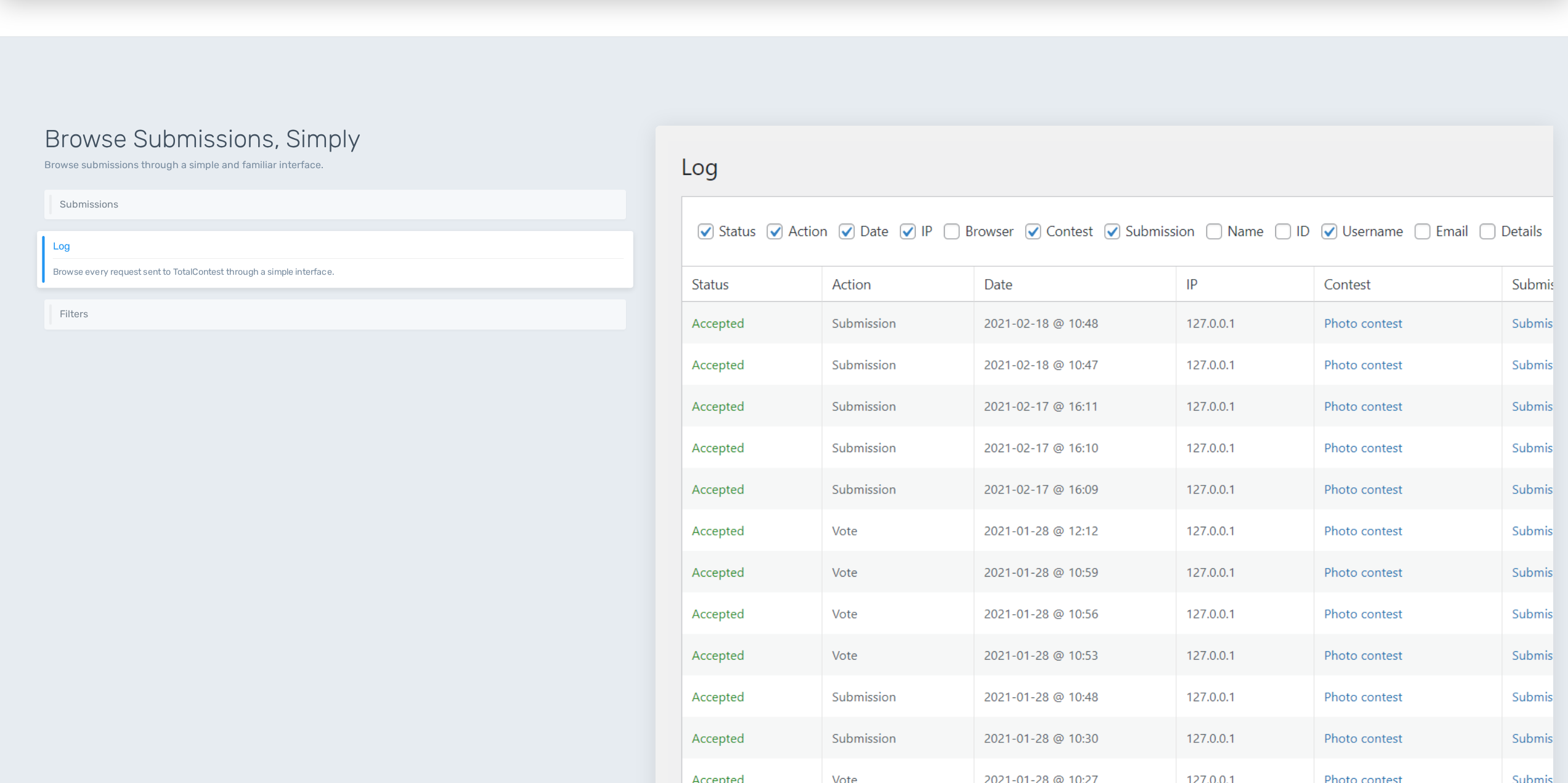
scroll to position [1537, 0]
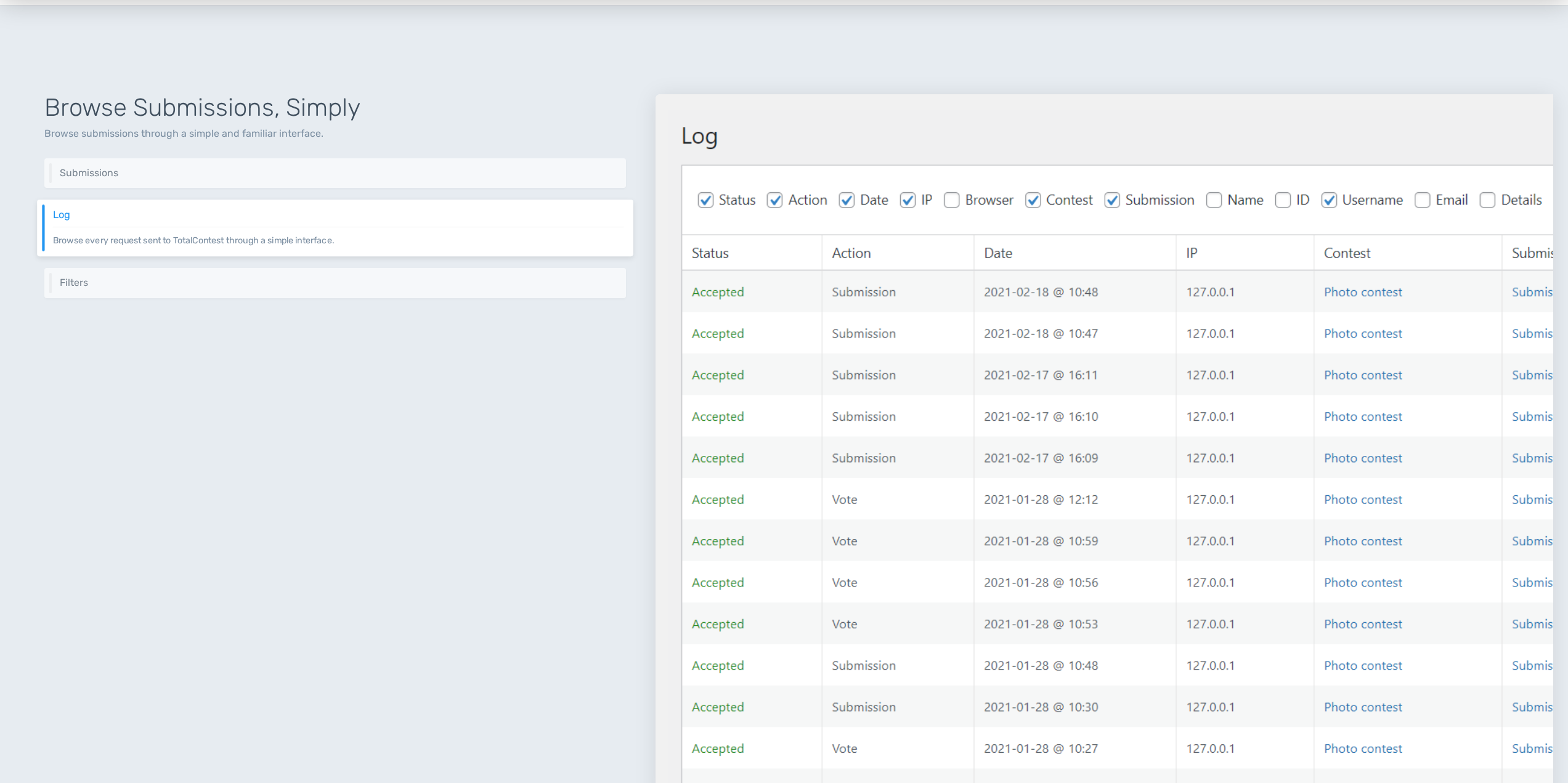
click at [163, 246] on p "Browse every request sent to TotalContest through a simple interface." at bounding box center [338, 237] width 571 height 20
click at [131, 287] on div "Filters Get entries based on a list of filters like date range and categories." at bounding box center [335, 283] width 597 height 31
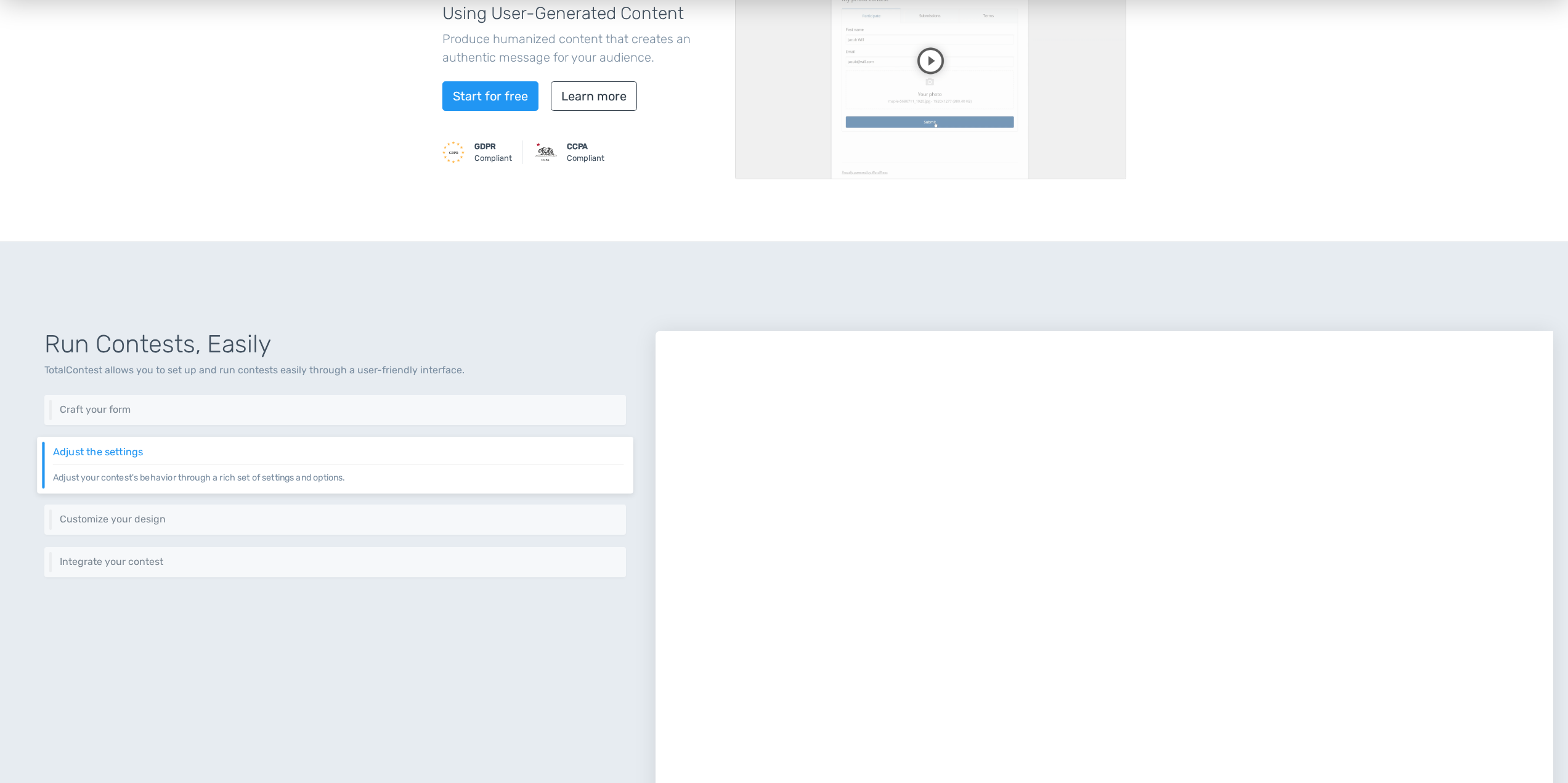
scroll to position [0, 0]
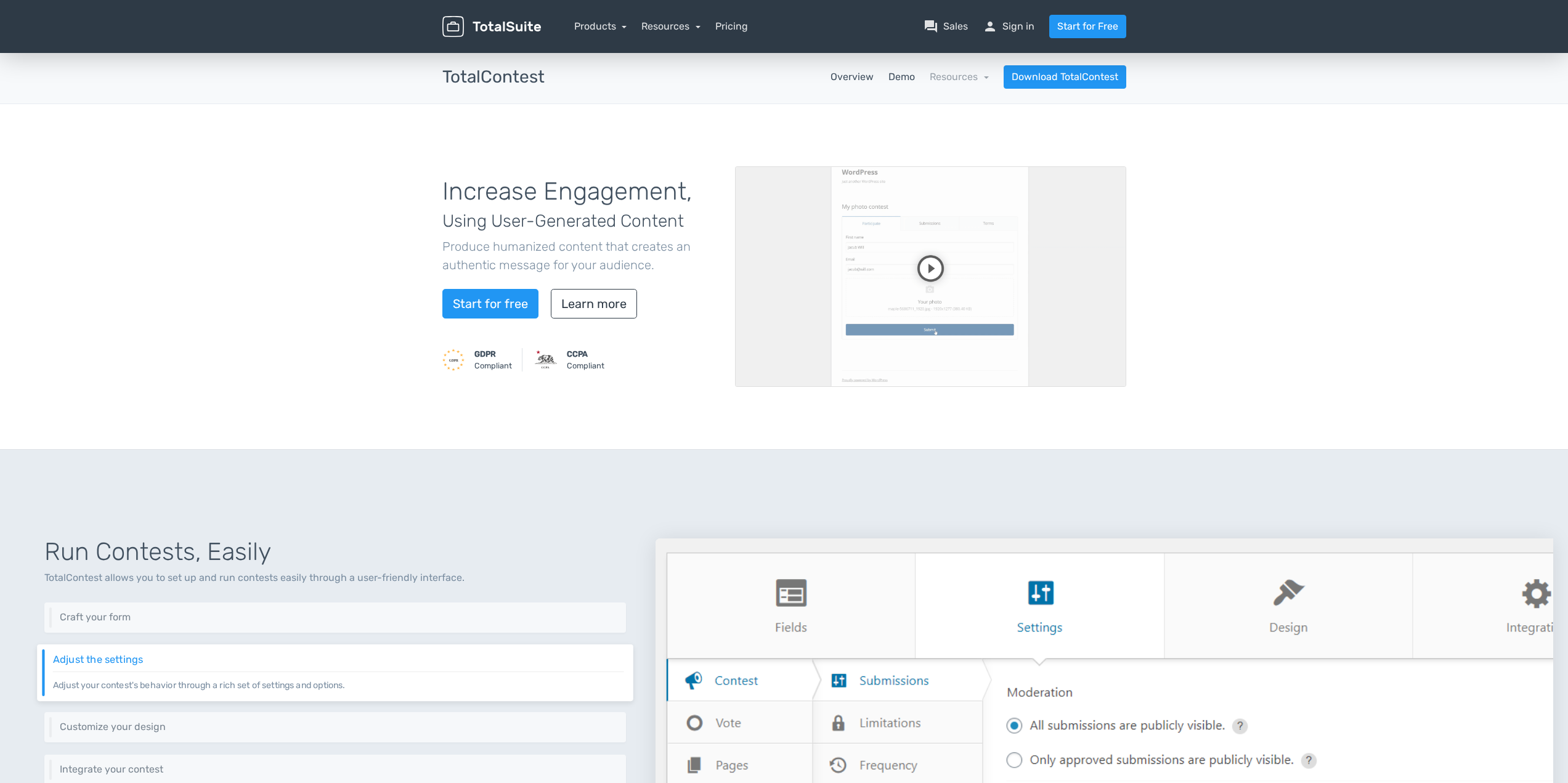
click at [891, 70] on link "Demo" at bounding box center [901, 77] width 27 height 15
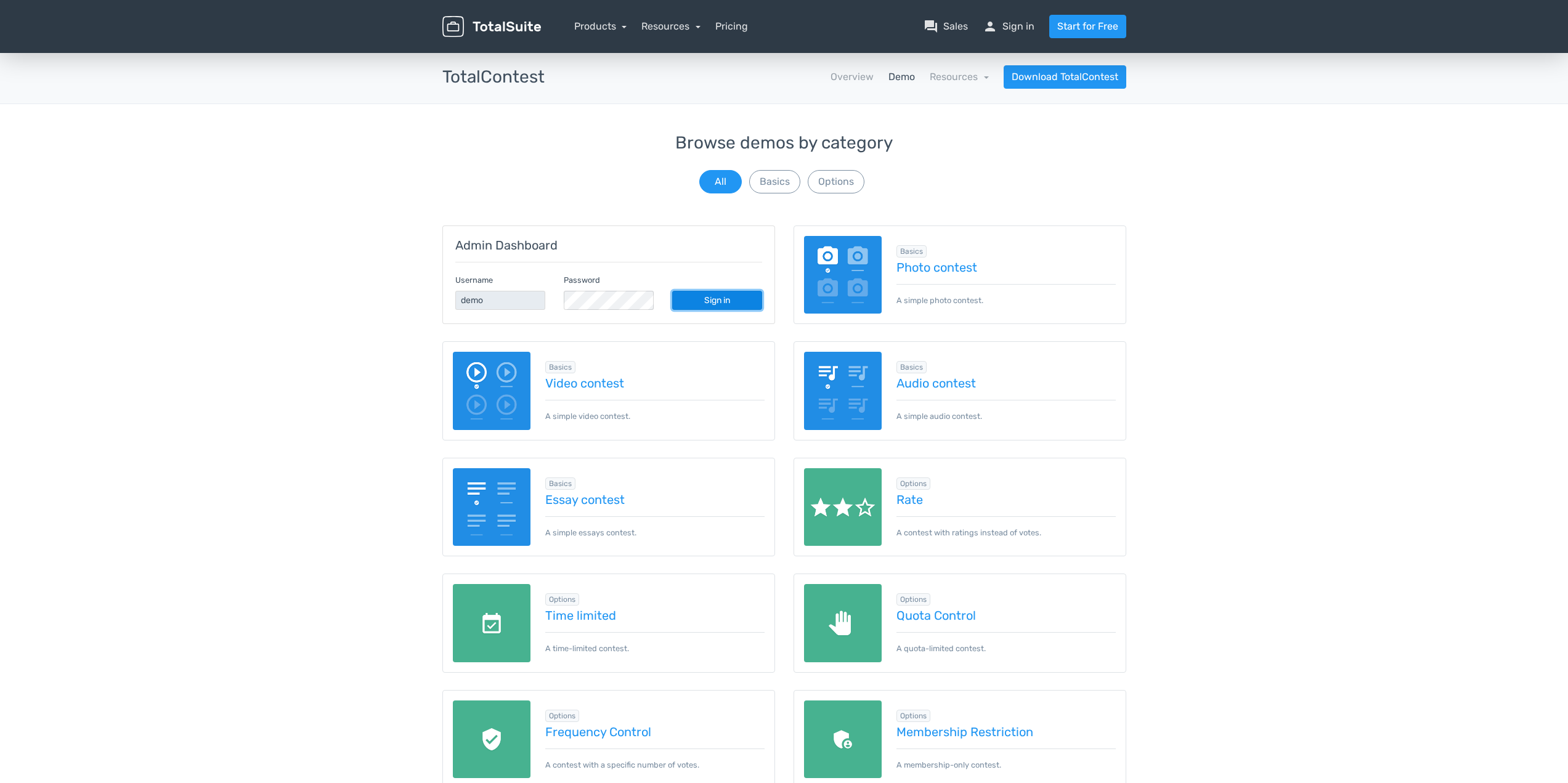
click at [704, 295] on link "Sign in" at bounding box center [717, 300] width 90 height 19
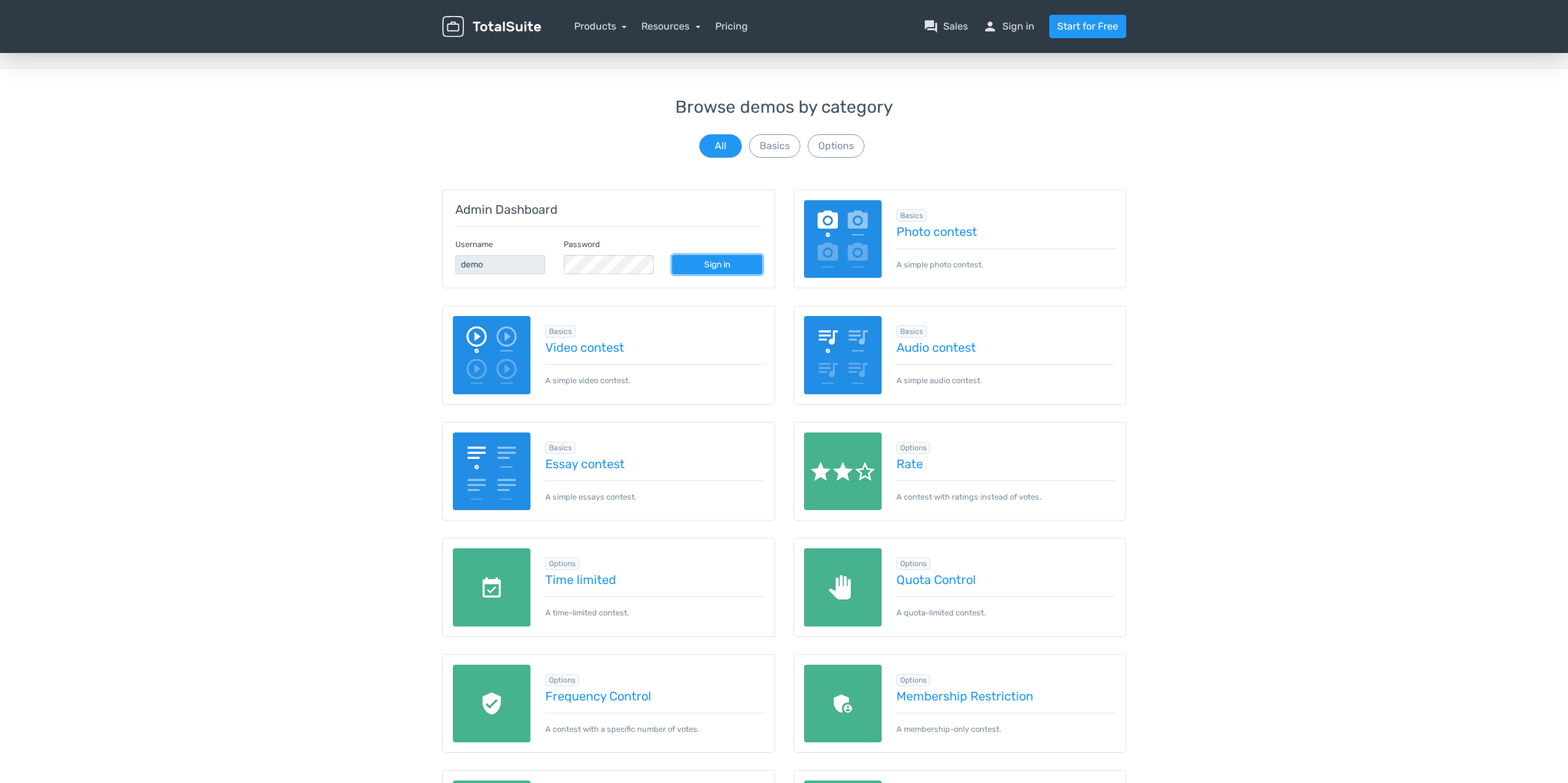
scroll to position [35, 0]
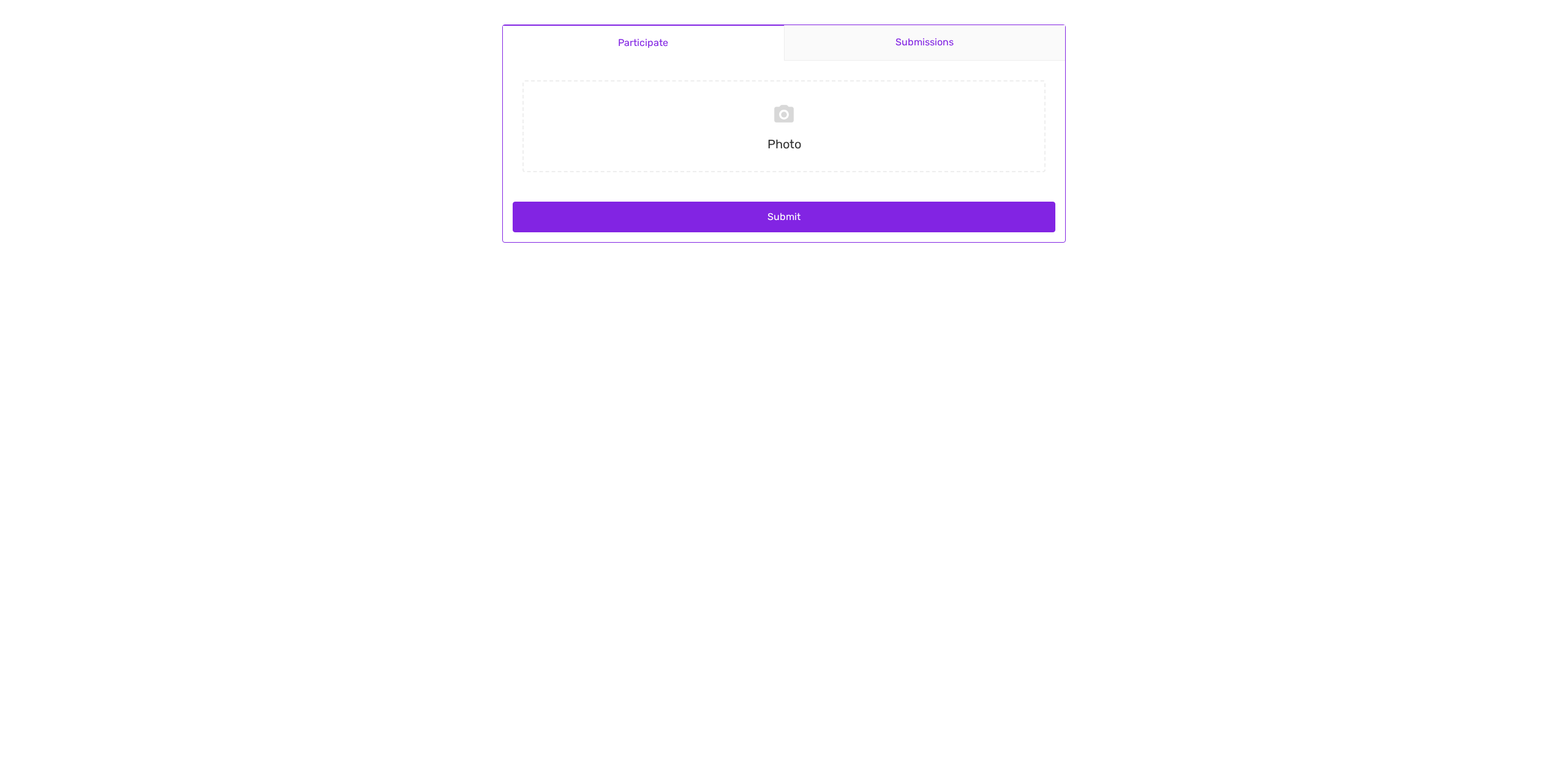
click at [926, 45] on link "Submissions" at bounding box center [925, 43] width 282 height 36
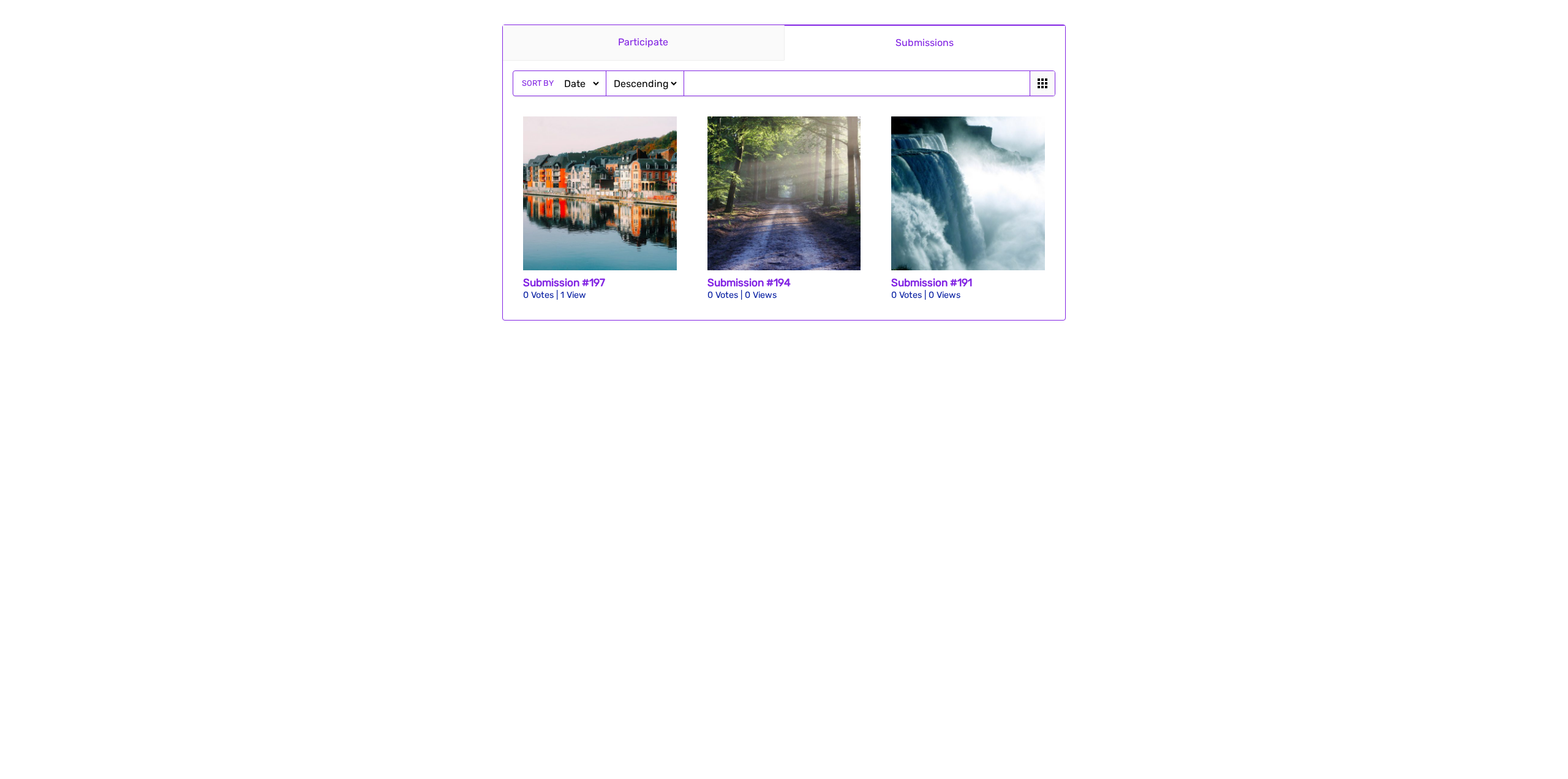
click at [686, 48] on link "Participate" at bounding box center [643, 43] width 281 height 36
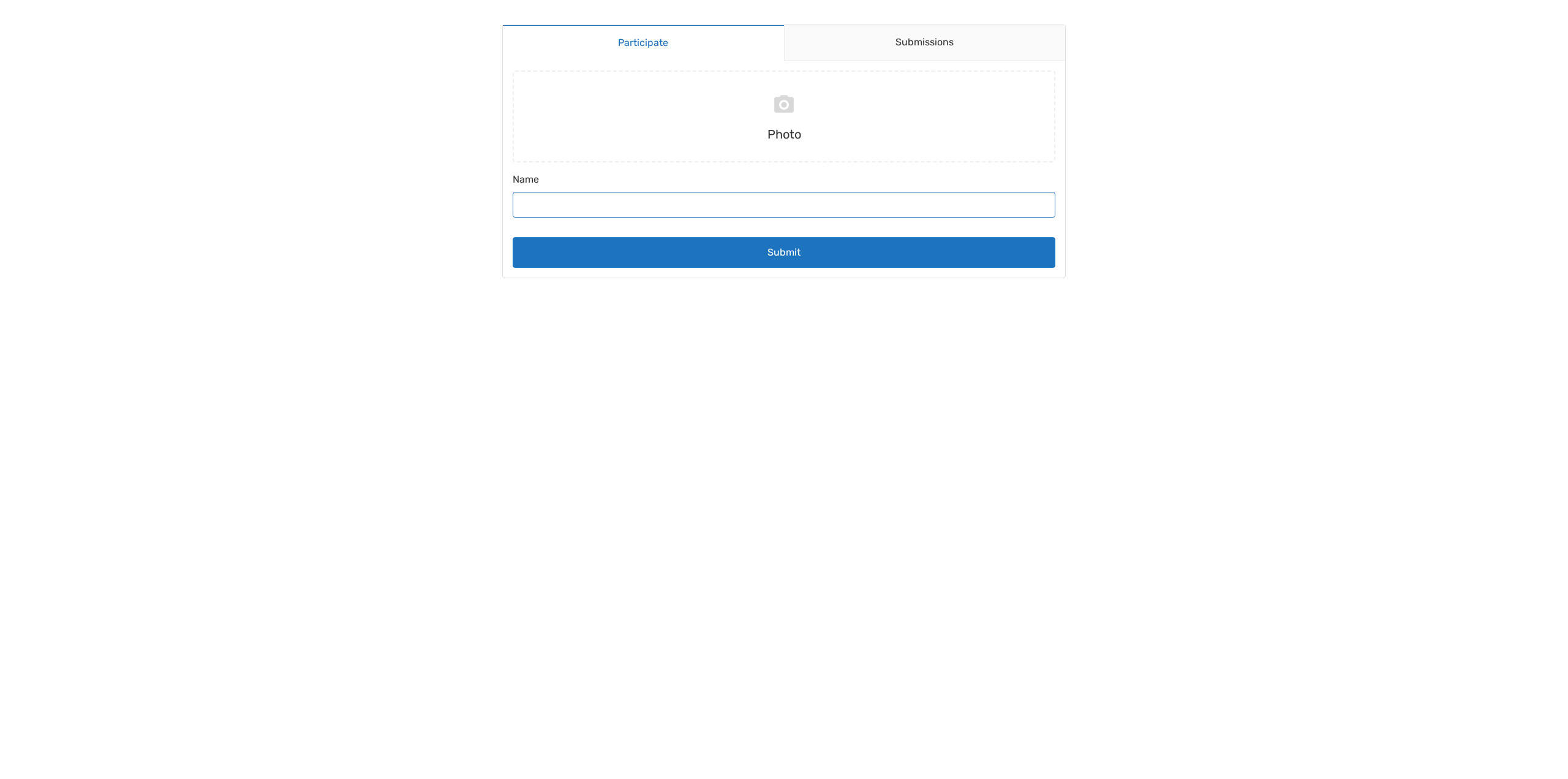
click at [694, 212] on input "Name" at bounding box center [784, 205] width 543 height 26
click at [871, 59] on link "Submissions" at bounding box center [925, 43] width 282 height 36
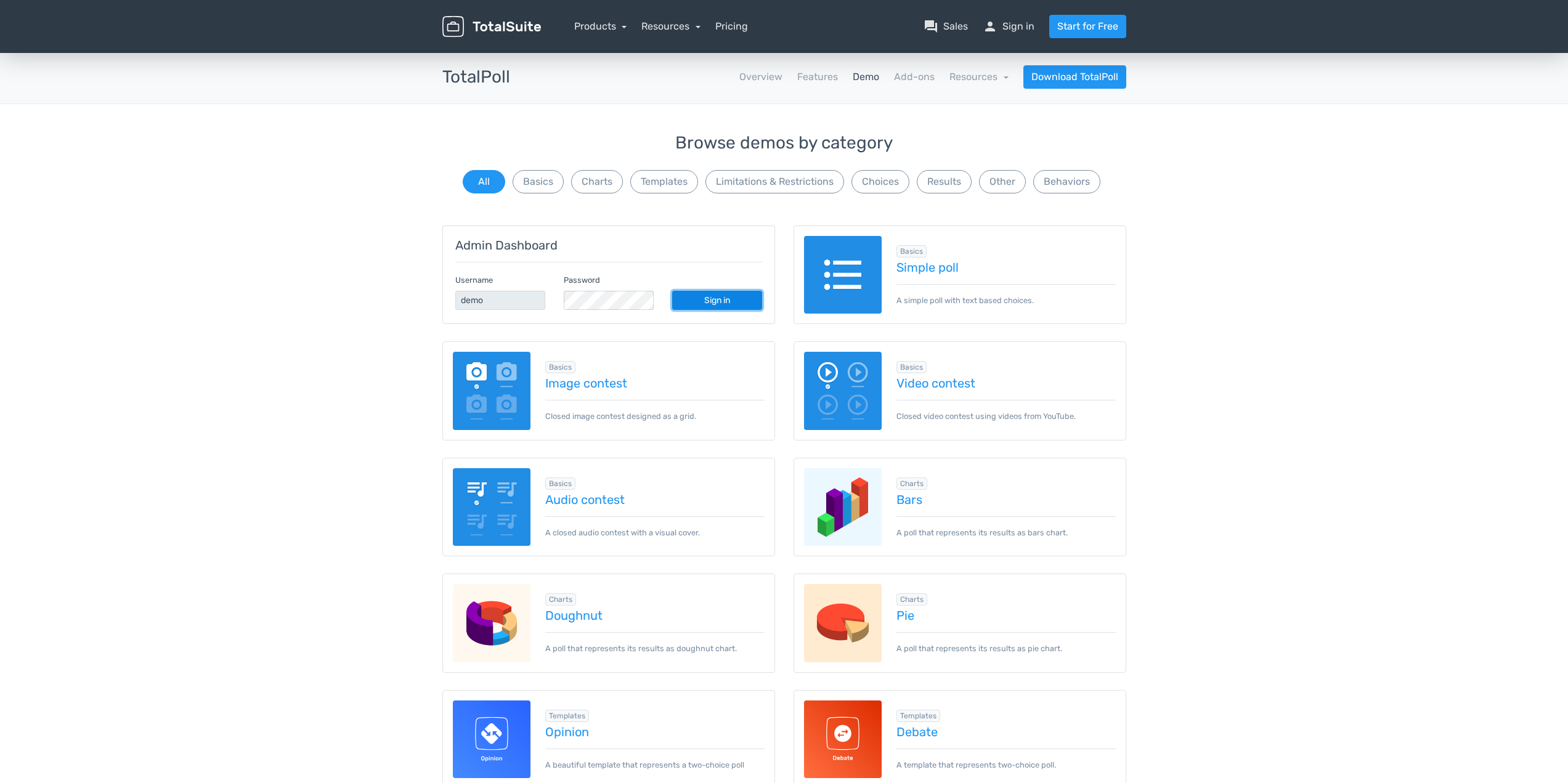
click at [709, 298] on link "Sign in" at bounding box center [717, 300] width 90 height 19
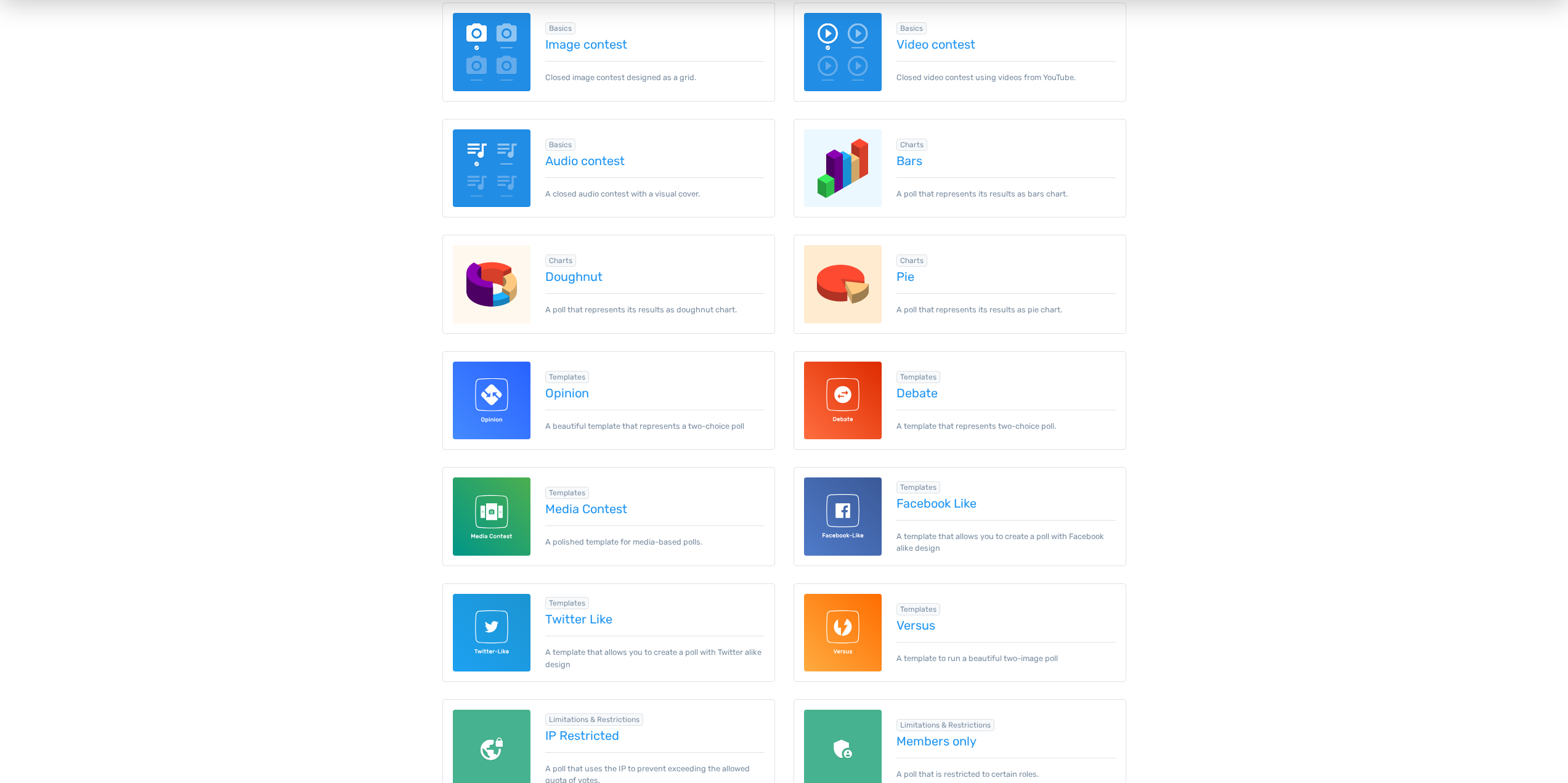
scroll to position [370, 0]
